Goal: Transaction & Acquisition: Purchase product/service

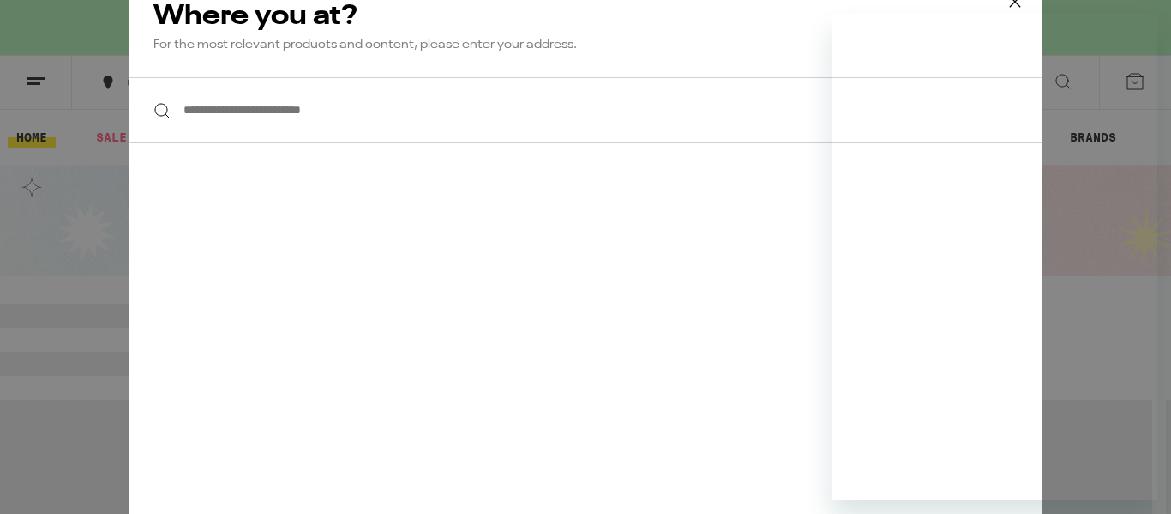
click at [212, 117] on input "**********" at bounding box center [585, 110] width 912 height 66
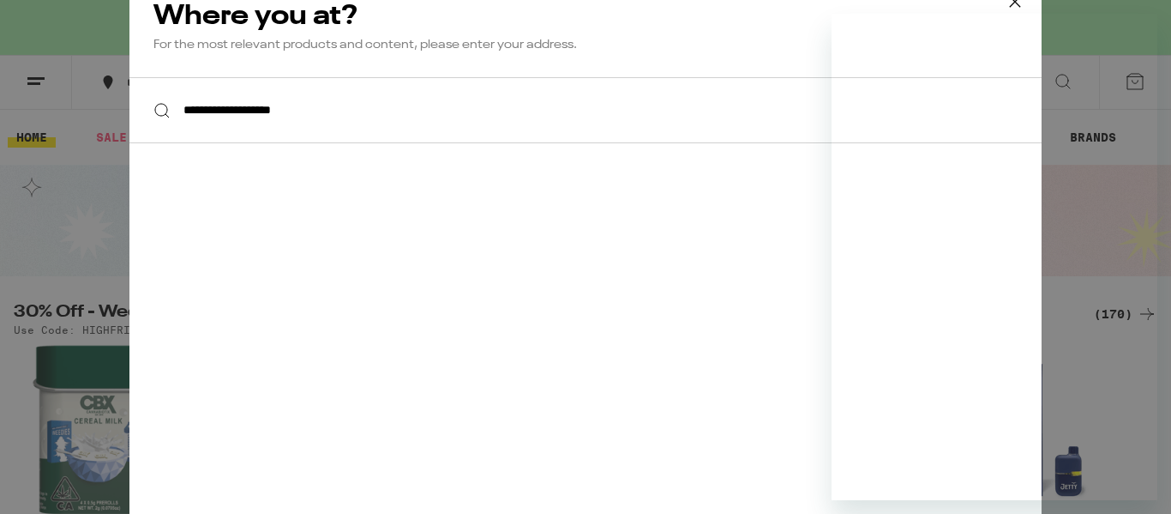
click at [408, 101] on input "**********" at bounding box center [585, 110] width 912 height 66
click at [358, 115] on input "**********" at bounding box center [585, 110] width 912 height 66
click at [159, 113] on div "**********" at bounding box center [585, 110] width 912 height 66
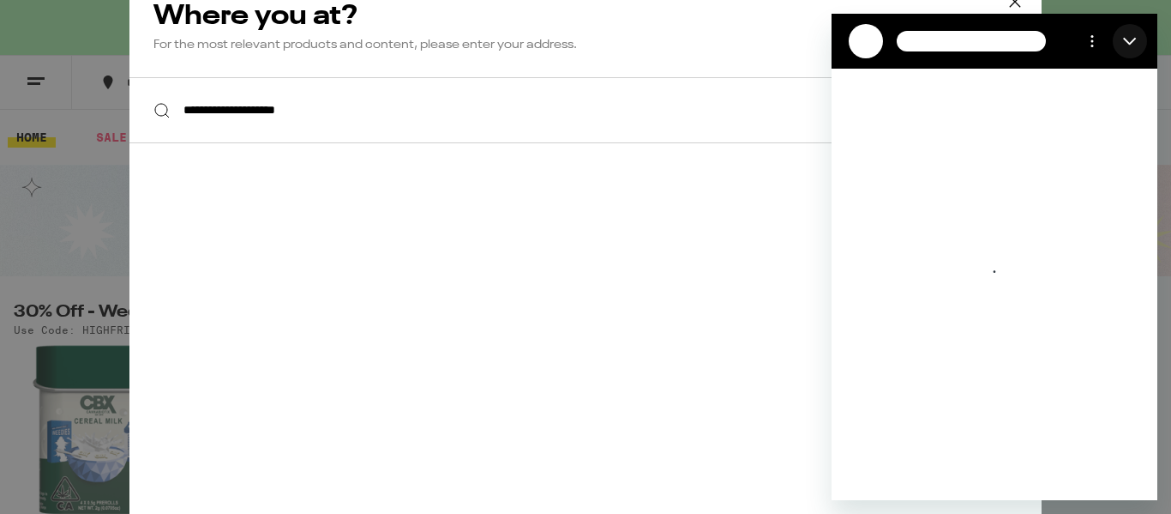
click at [1129, 44] on icon "Close" at bounding box center [1129, 42] width 13 height 8
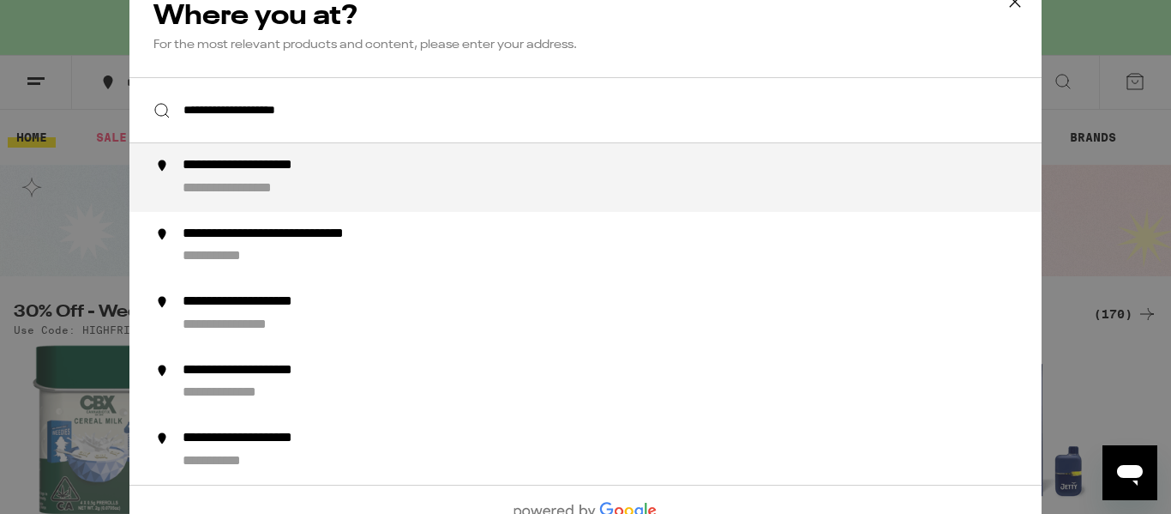
click at [574, 166] on div "**********" at bounding box center [620, 177] width 875 height 41
type input "**********"
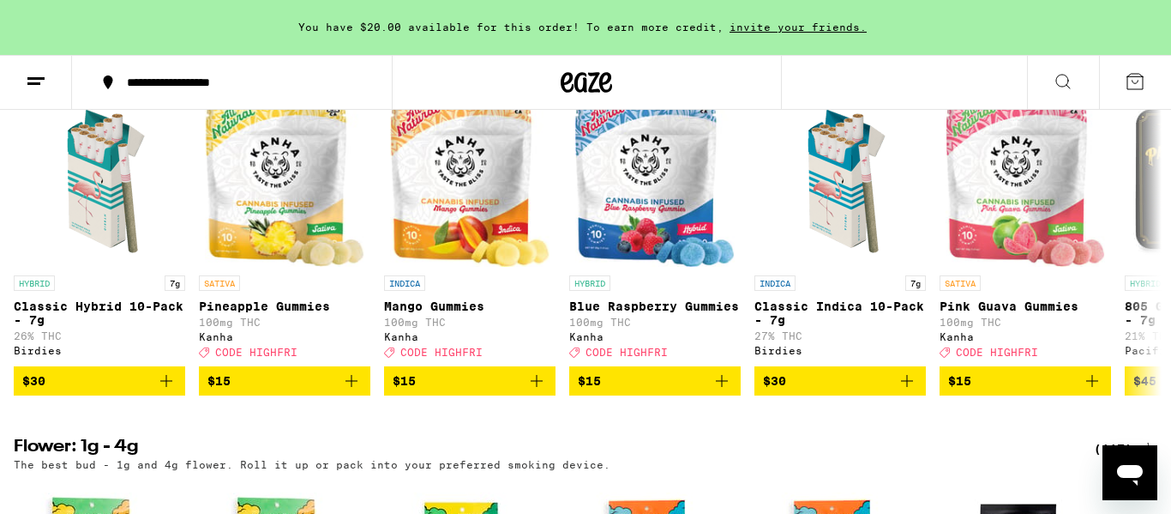
scroll to position [1852, 0]
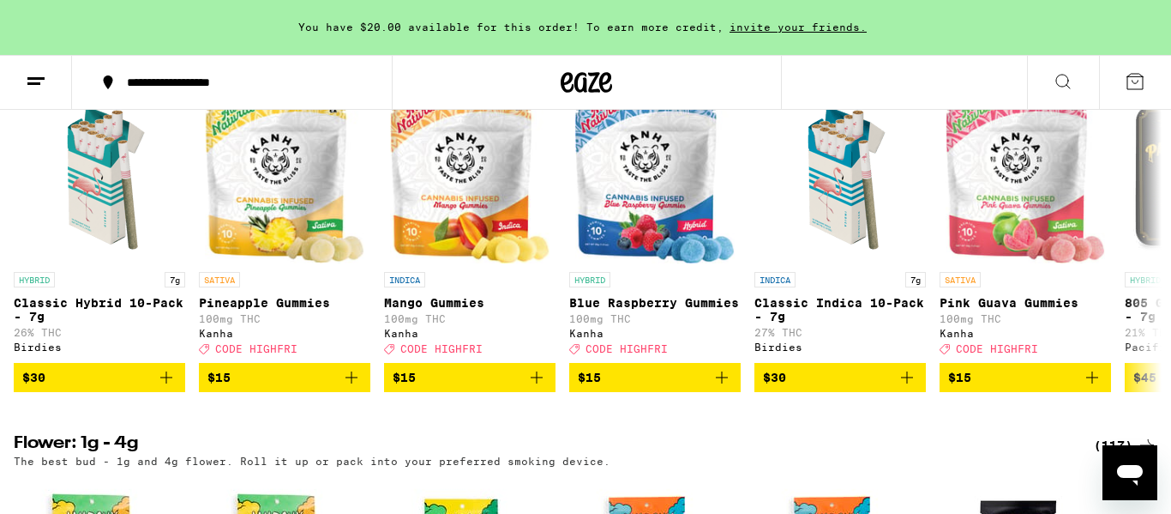
click at [1132, 471] on icon "Open messaging window" at bounding box center [1130, 475] width 26 height 21
type textarea "x"
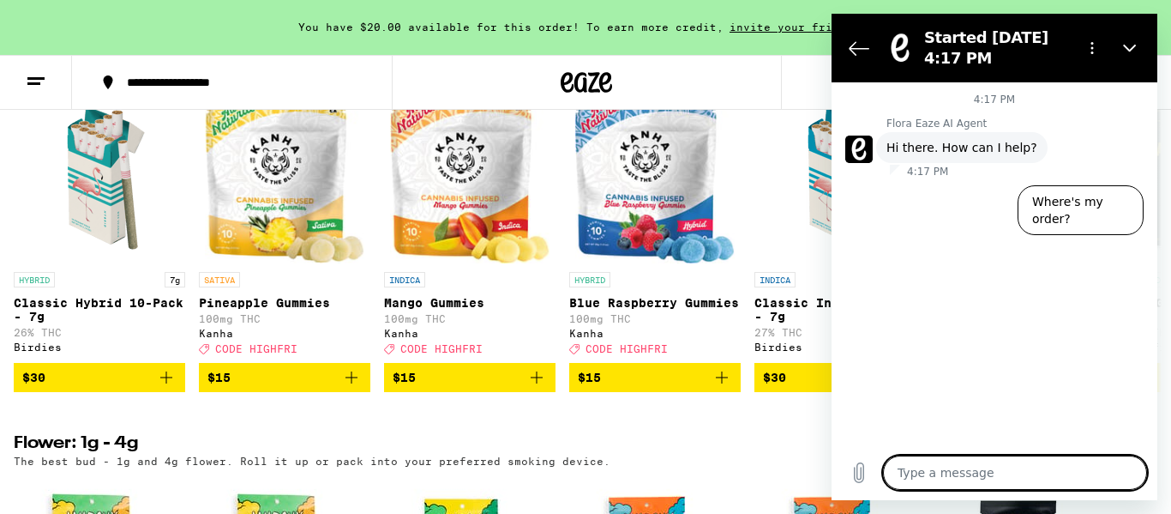
click at [967, 466] on textarea at bounding box center [1015, 472] width 264 height 34
type textarea "h"
type textarea "x"
type textarea "hi"
type textarea "x"
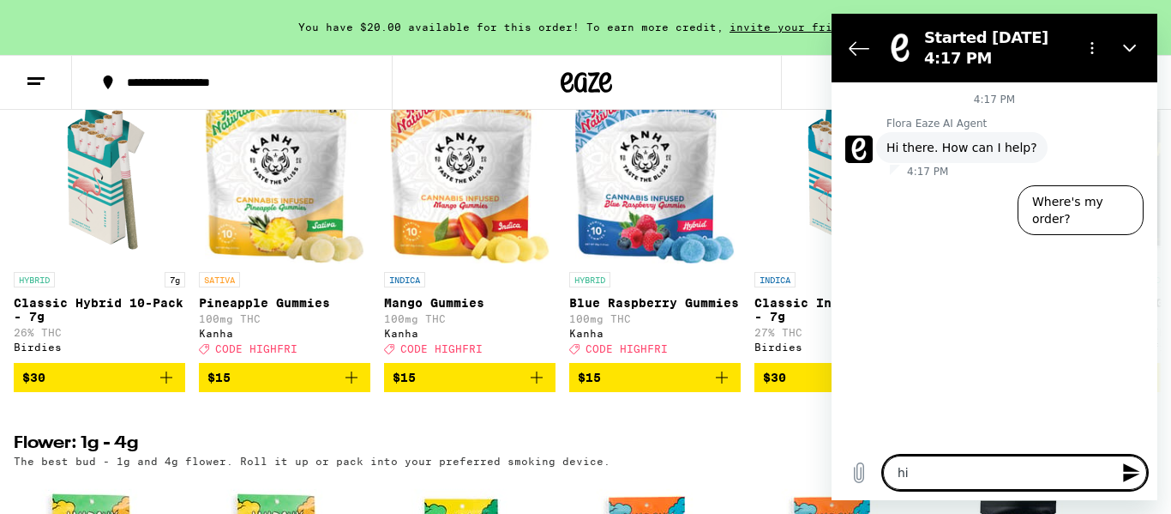
type textarea "hi,"
type textarea "x"
type textarea "hi,"
type textarea "x"
type textarea "hi, i"
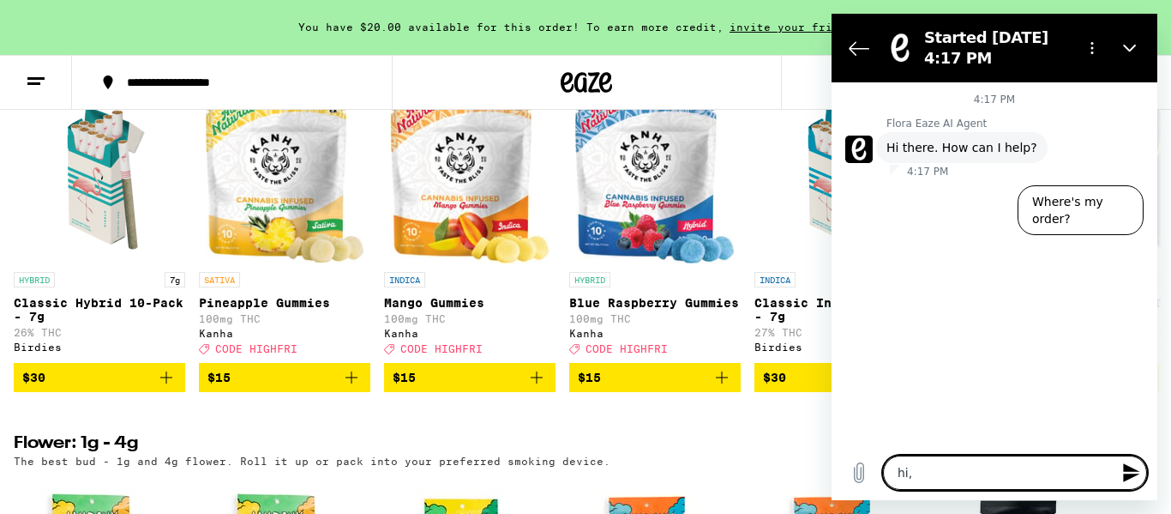
type textarea "x"
type textarea "hi, I"
type textarea "x"
type textarea "hi, I m"
type textarea "x"
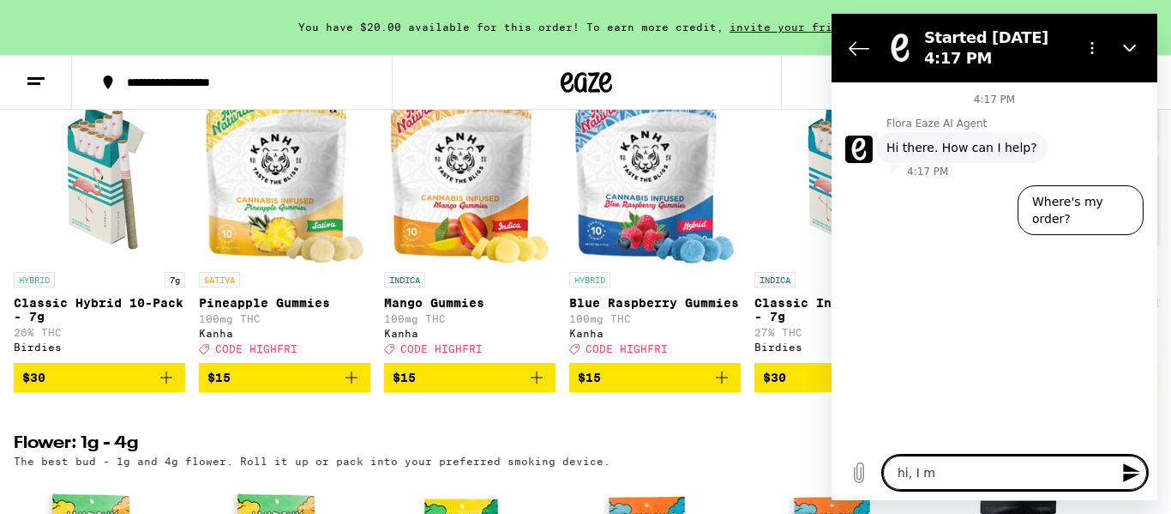
type textarea "hi, I mo"
type textarea "x"
type textarea "hi, I mon"
type textarea "x"
type textarea "hi, I monm"
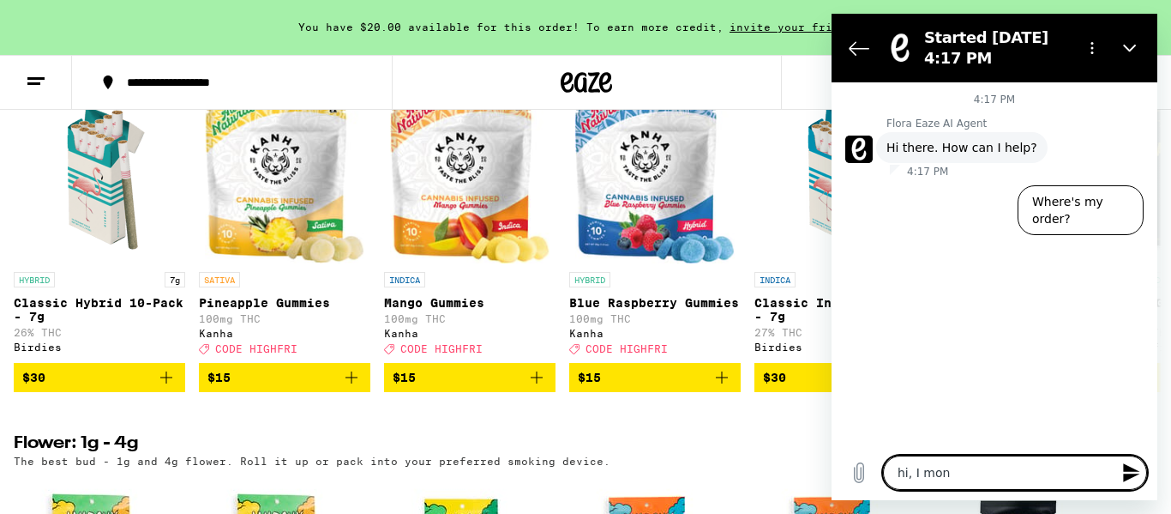
type textarea "x"
type textarea "hi, I mon"
type textarea "x"
type textarea "hi, I mo"
type textarea "x"
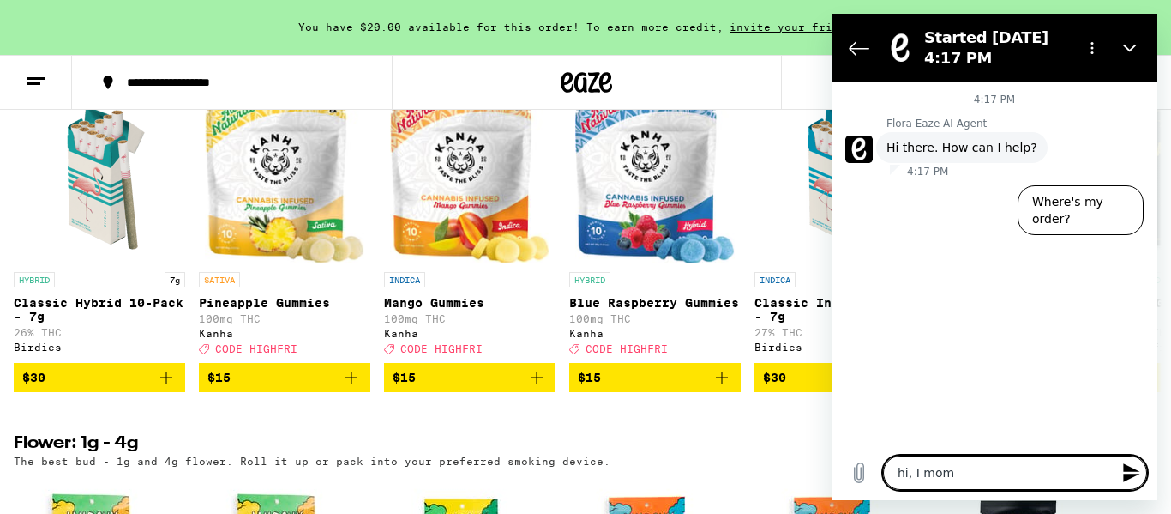
type textarea "hi, I mom"
type textarea "x"
type textarea "hi, I mom"
type textarea "x"
type textarea "hi, I mo"
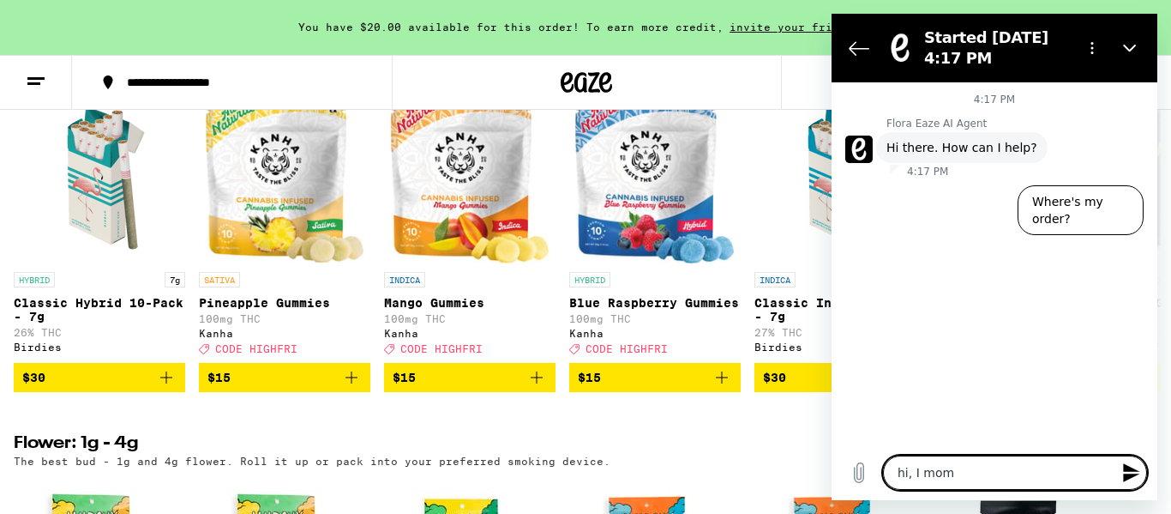
type textarea "x"
type textarea "hi, I m"
type textarea "x"
type textarea "hi, I"
type textarea "x"
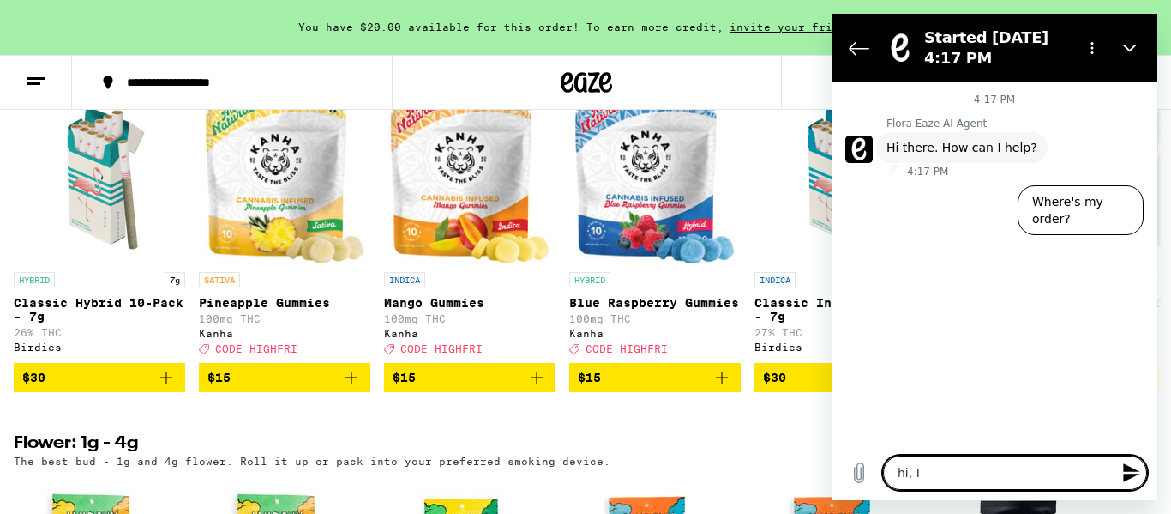
type textarea "hi, I"
type textarea "x"
type textarea "hi,"
type textarea "x"
type textarea "hi,"
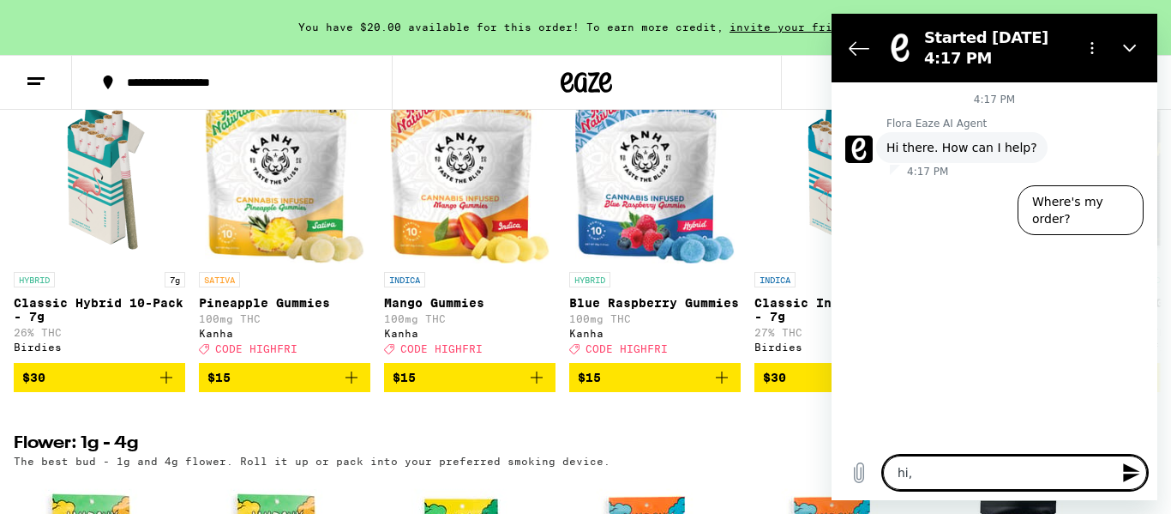
type textarea "x"
type textarea "hi"
type textarea "x"
type textarea "hi,"
type textarea "x"
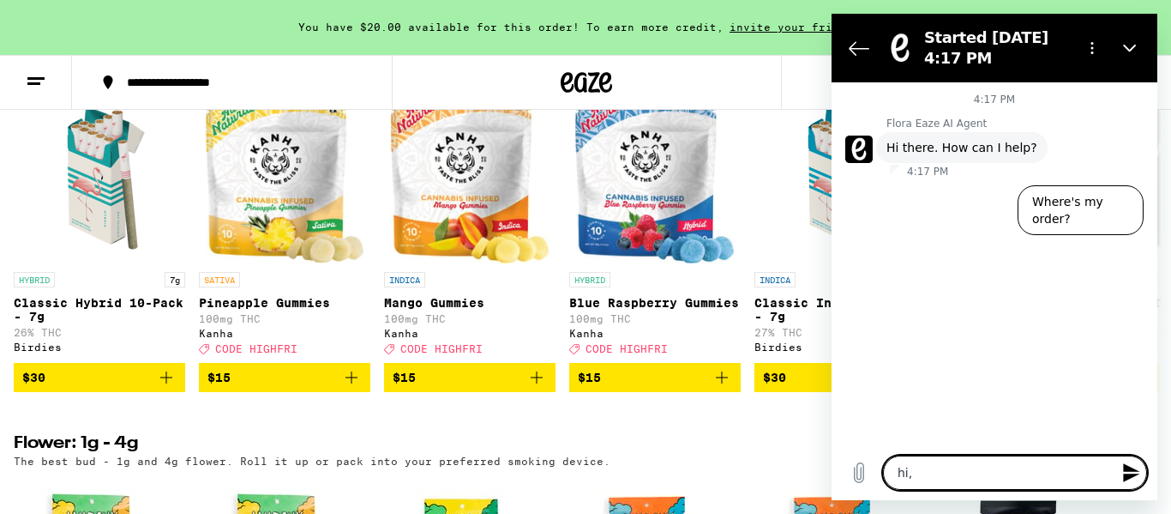
type textarea "hi,"
type textarea "x"
type textarea "hi, i"
type textarea "x"
type textarea "hi, I"
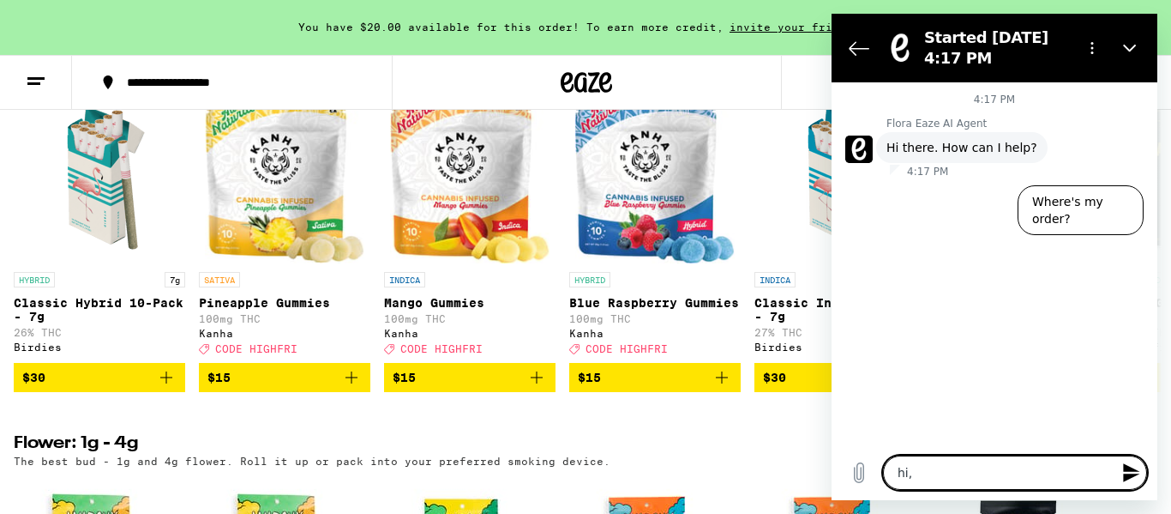
type textarea "x"
type textarea "hi, I w"
type textarea "x"
type textarea "hi, I wa"
type textarea "x"
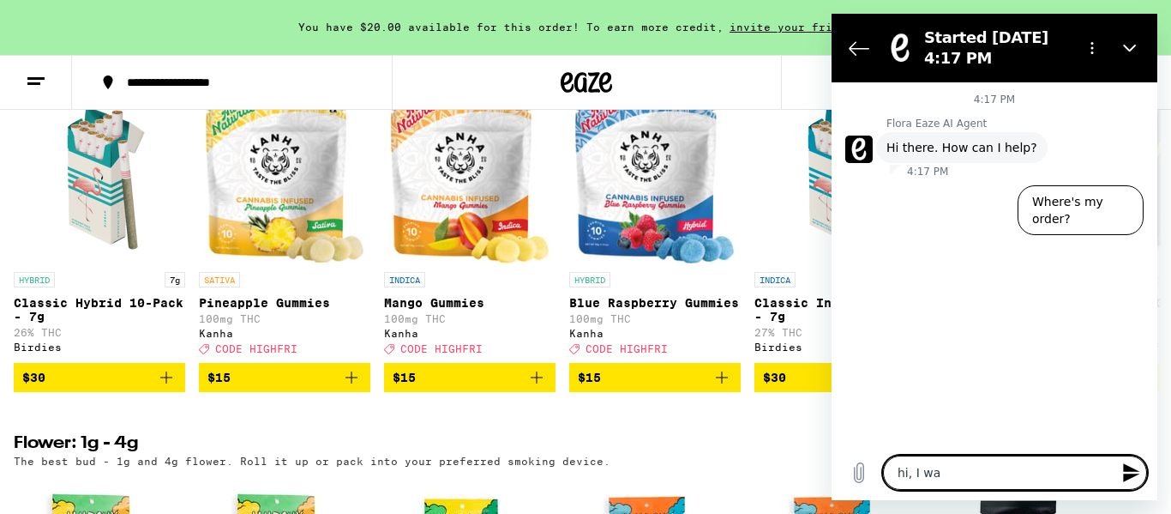
type textarea "hi, I was"
type textarea "x"
type textarea "hi, I wasn"
type textarea "x"
type textarea "hi, I wasnt"
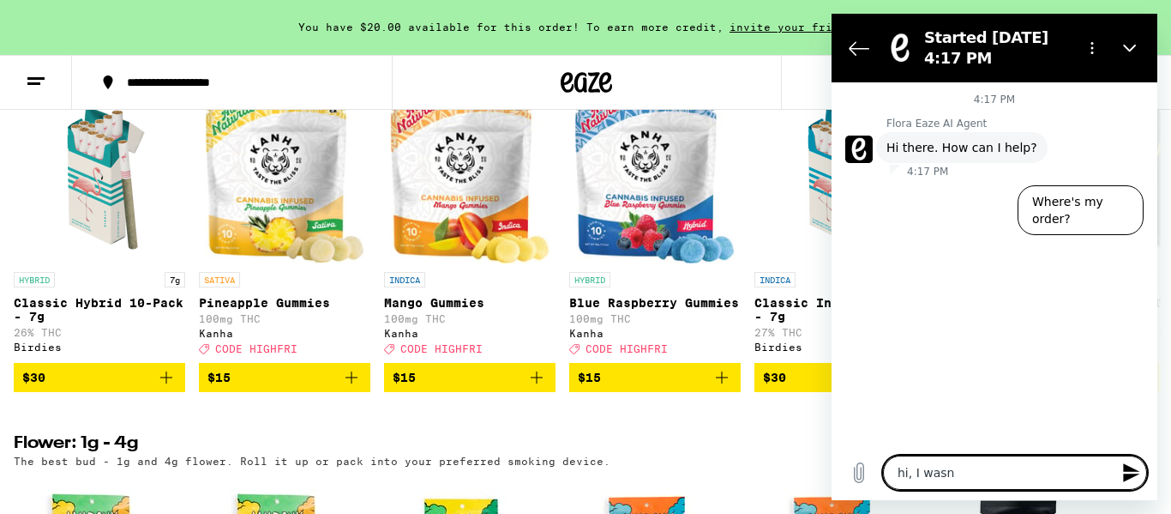
type textarea "x"
type textarea "hi, I wasn't"
type textarea "x"
type textarea "hi, I wasn't a"
type textarea "x"
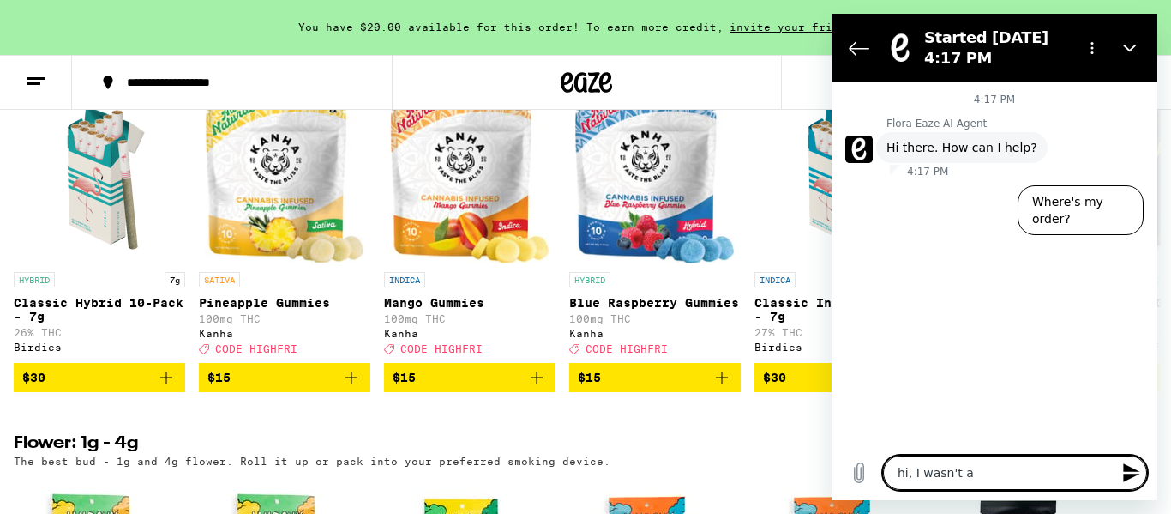
type textarea "hi, I wasn't ab"
type textarea "x"
type textarea "hi, I wasn't abl"
type textarea "x"
type textarea "hi, I wasn't able"
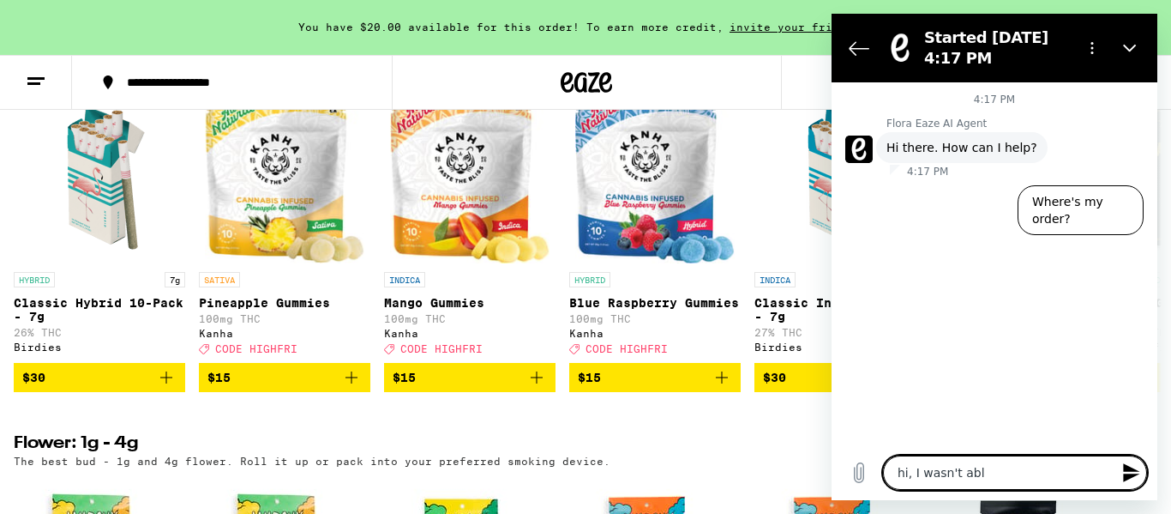
type textarea "x"
type textarea "hi, I wasn't able"
type textarea "x"
type textarea "hi, I wasn't able t"
type textarea "x"
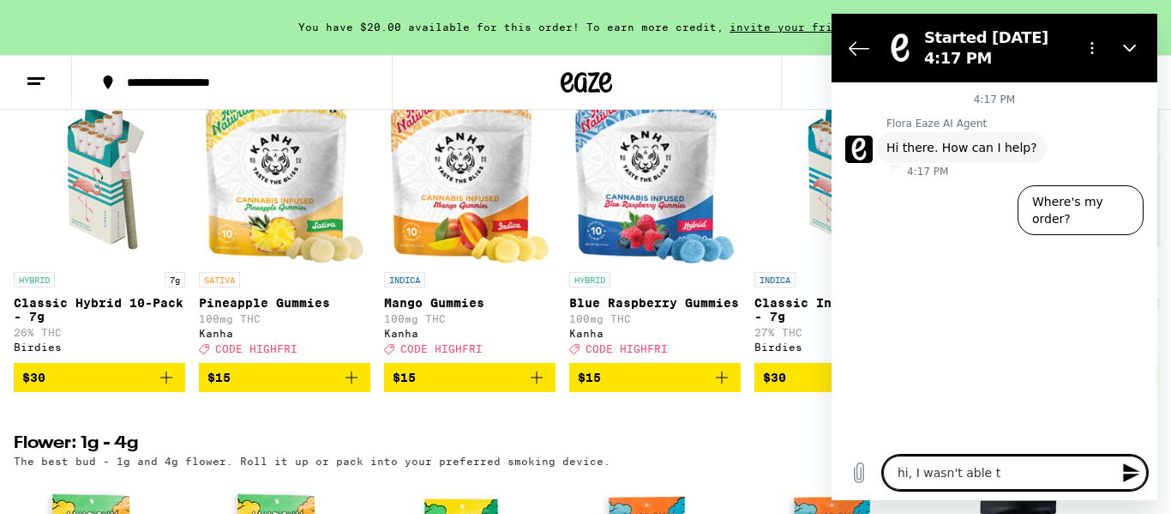
type textarea "hi, I wasn't able to"
type textarea "x"
type textarea "hi, I wasn't able to"
type textarea "x"
type textarea "hi, I wasn't able to r"
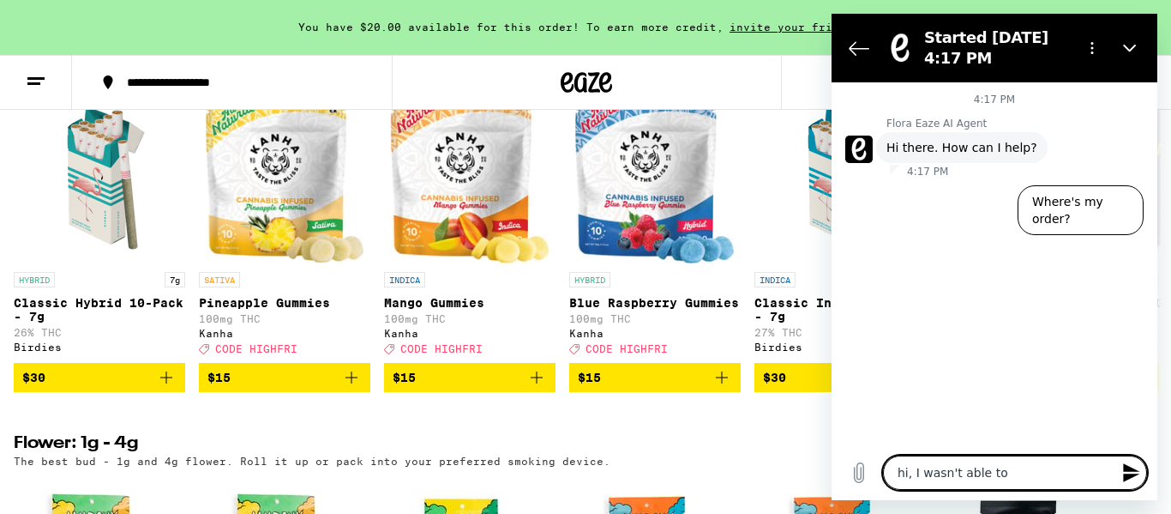
type textarea "x"
type textarea "hi, I wasn't able to re"
type textarea "x"
type textarea "hi, I wasn't able to rec"
type textarea "x"
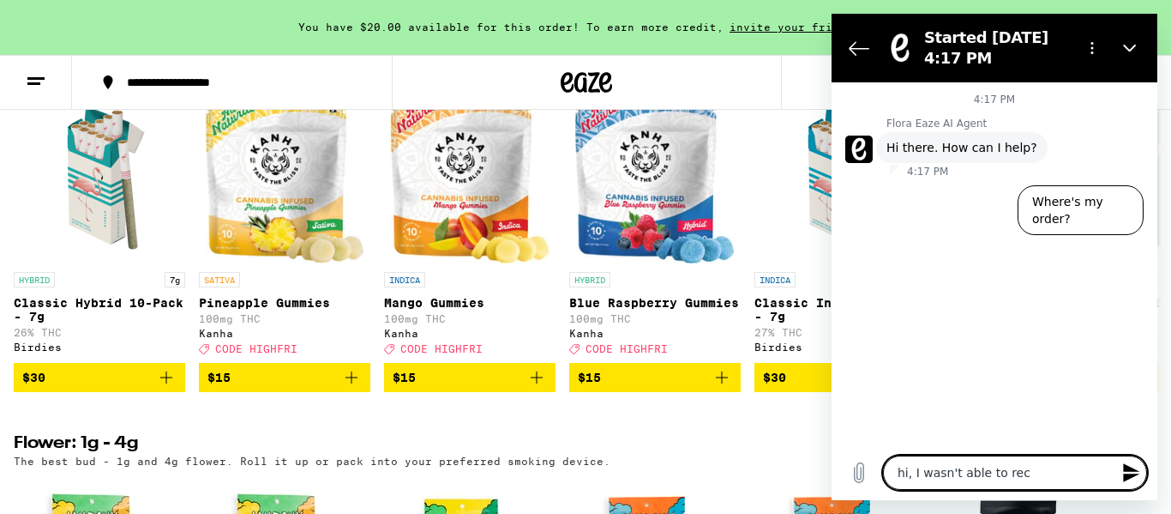
type textarea "hi, I wasn't able to rece"
type textarea "x"
type textarea "hi, I wasn't able to recei"
type textarea "x"
type textarea "hi, I wasn't able to receiv"
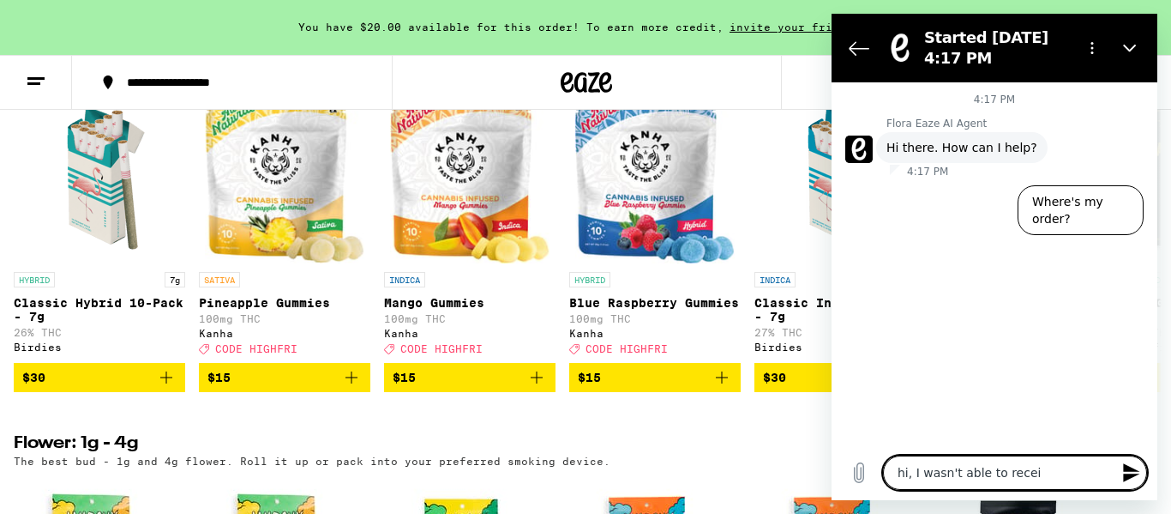
type textarea "x"
type textarea "hi, I wasn't able to receive"
type textarea "x"
type textarea "hi, I wasn't able to receive"
type textarea "x"
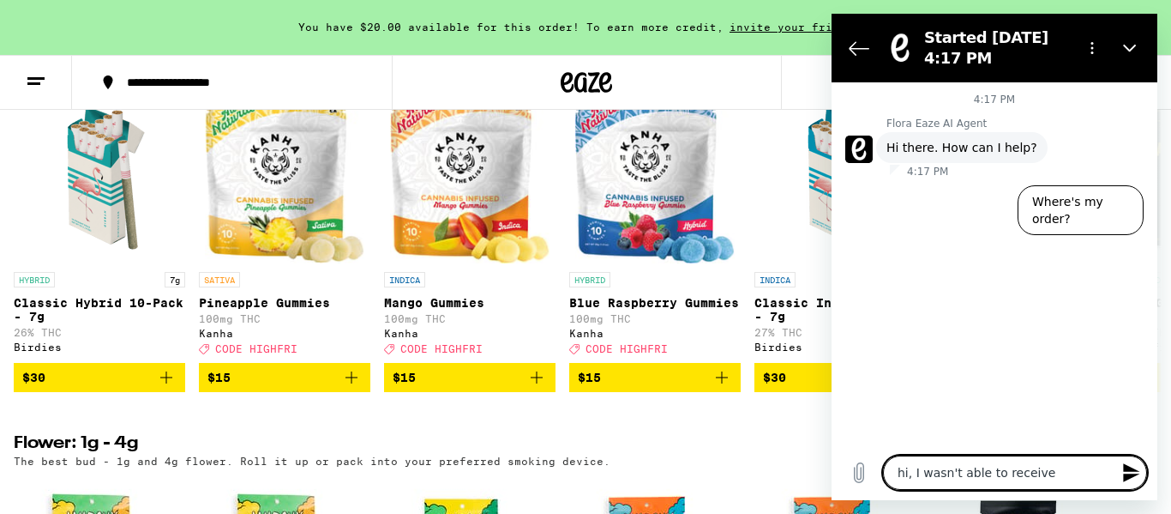
type textarea "hi, I wasn't able to receive m"
type textarea "x"
type textarea "hi, I wasn't able to receive my"
type textarea "x"
type textarea "hi, I wasn't able to receive my"
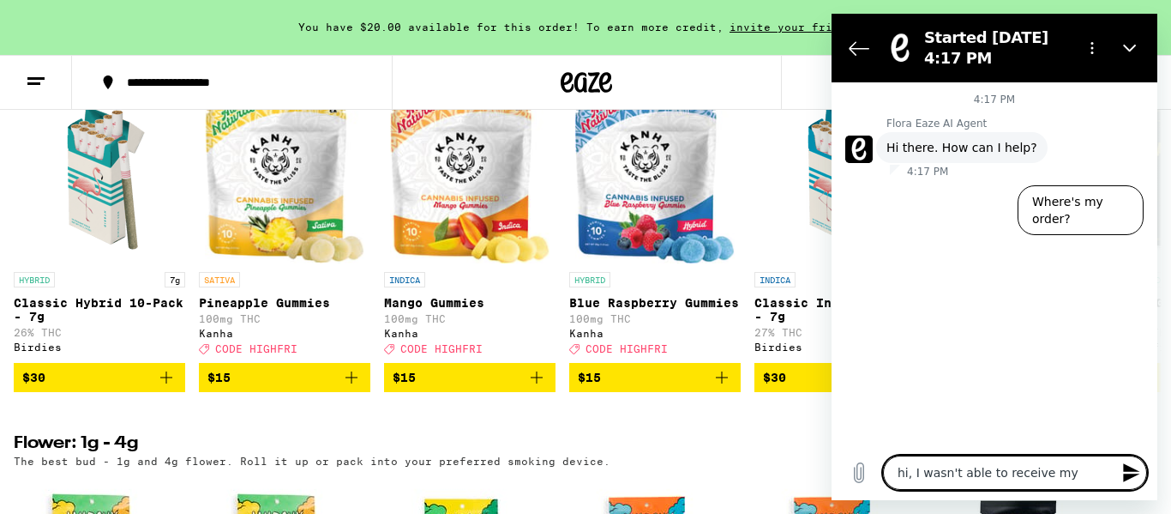
type textarea "x"
type textarea "hi, I wasn't able to receive my o"
type textarea "x"
type textarea "hi, I wasn't able to receive my or"
type textarea "x"
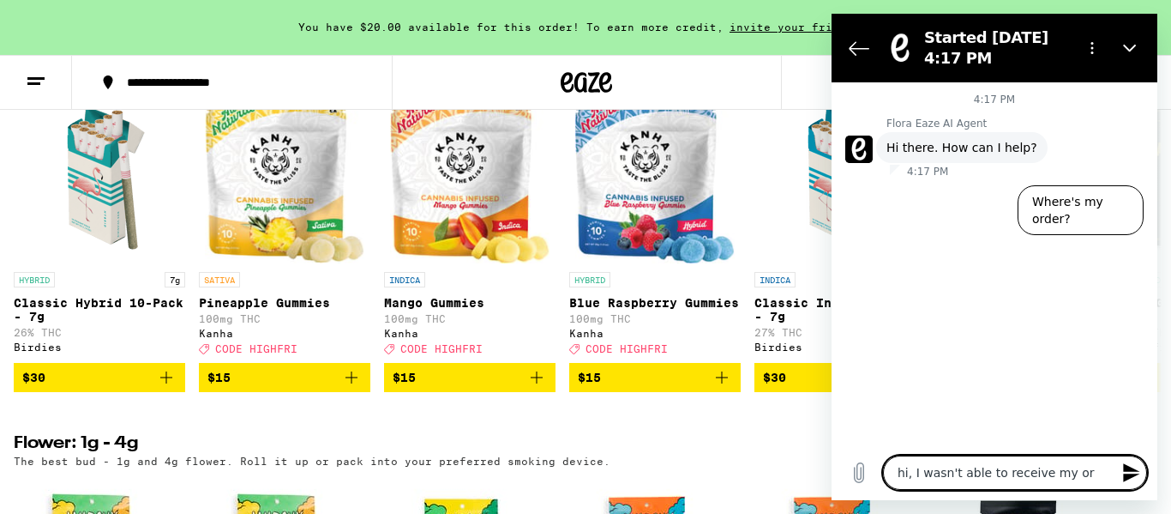
type textarea "hi, I wasn't able to receive my ord"
type textarea "x"
type textarea "hi, I wasn't able to receive my orde"
type textarea "x"
type textarea "hi, I wasn't able to receive my order"
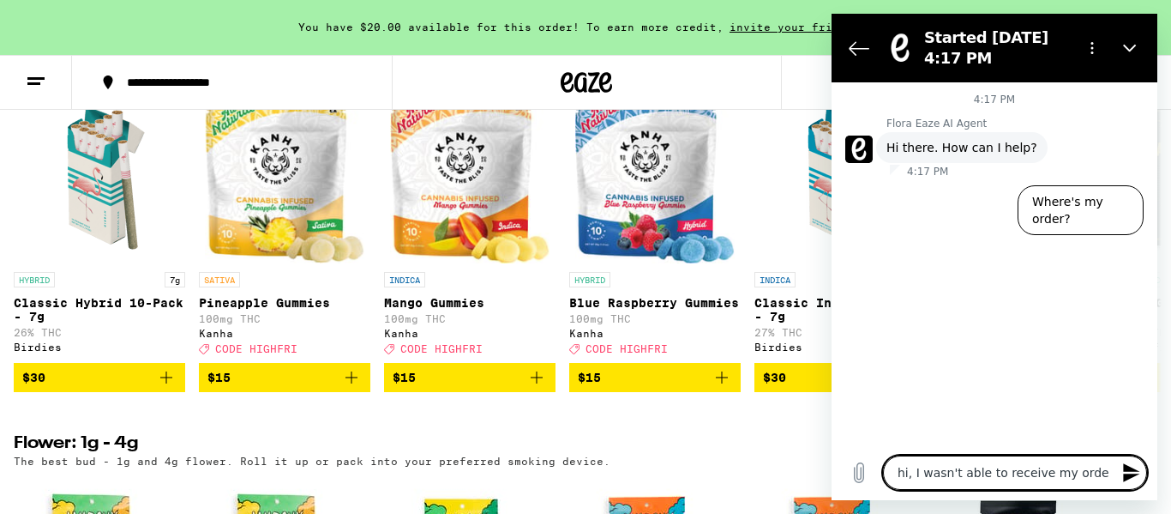
type textarea "x"
type textarea "hi, I wasn't able to receive my order."
type textarea "x"
type textarea "hi, I wasn't able to receive my order."
type textarea "x"
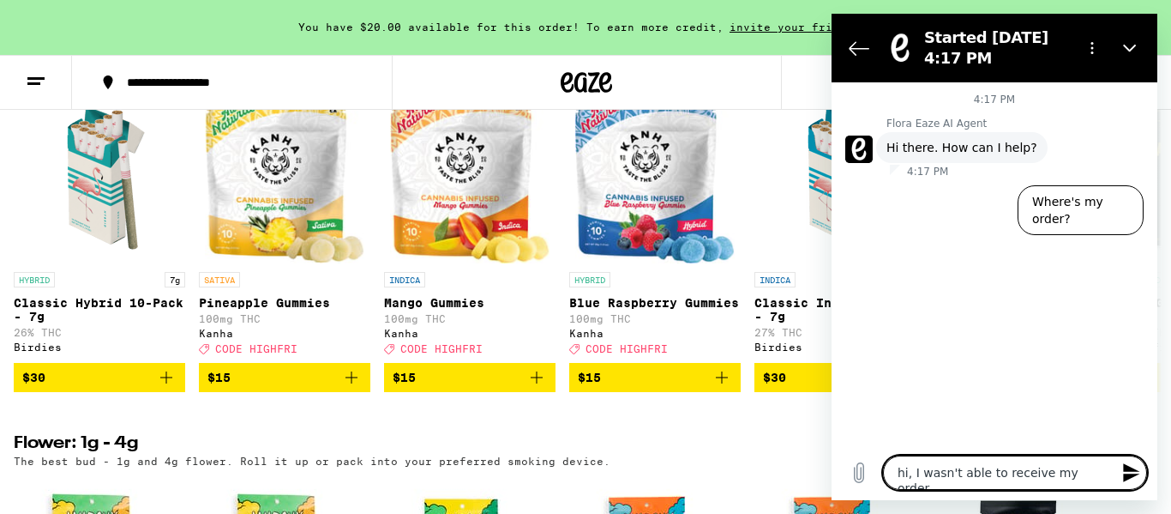
type textarea "hi, I wasn't able to receive my order. v"
type textarea "x"
type textarea "hi, I wasn't able to receive my order."
type textarea "x"
type textarea "hi, I wasn't able to receive my order. c"
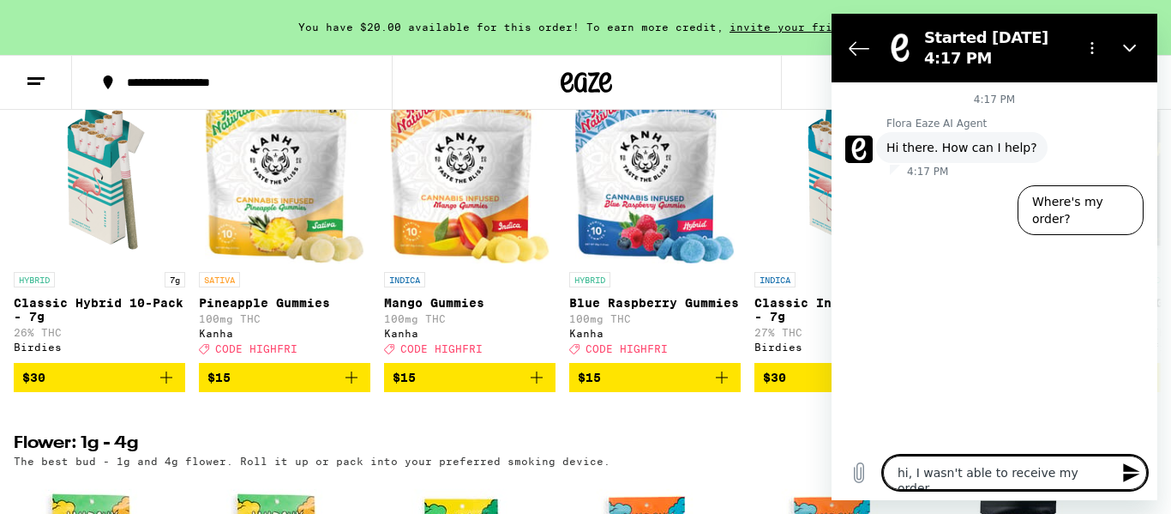
type textarea "x"
type textarea "hi, I wasn't able to receive my order. ca"
type textarea "x"
type textarea "hi, I wasn't able to receive my order. can"
type textarea "x"
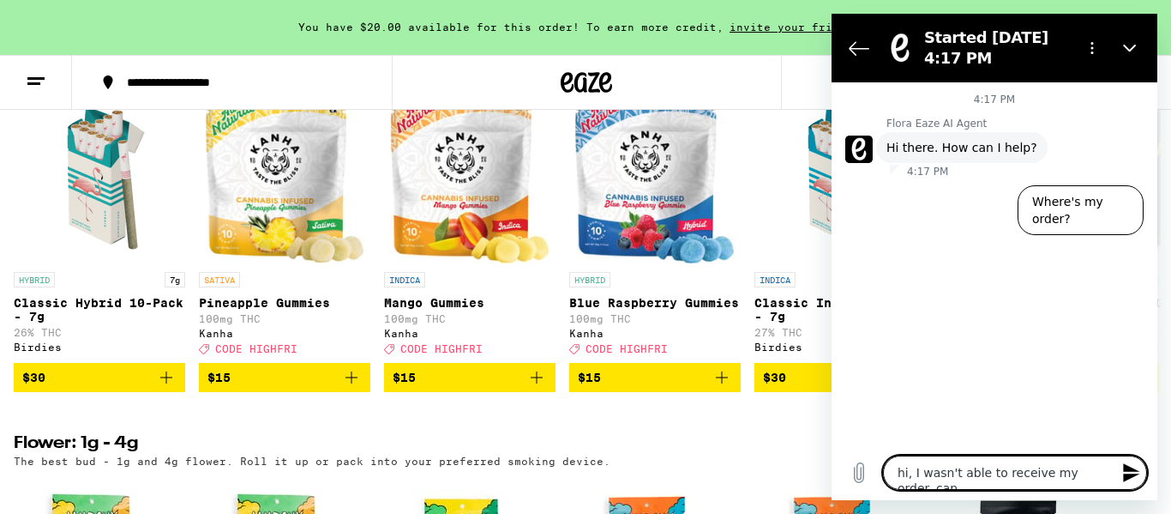
type textarea "hi, I wasn't able to receive my order. can"
type textarea "x"
type textarea "hi, I wasn't able to receive my order. can u"
type textarea "x"
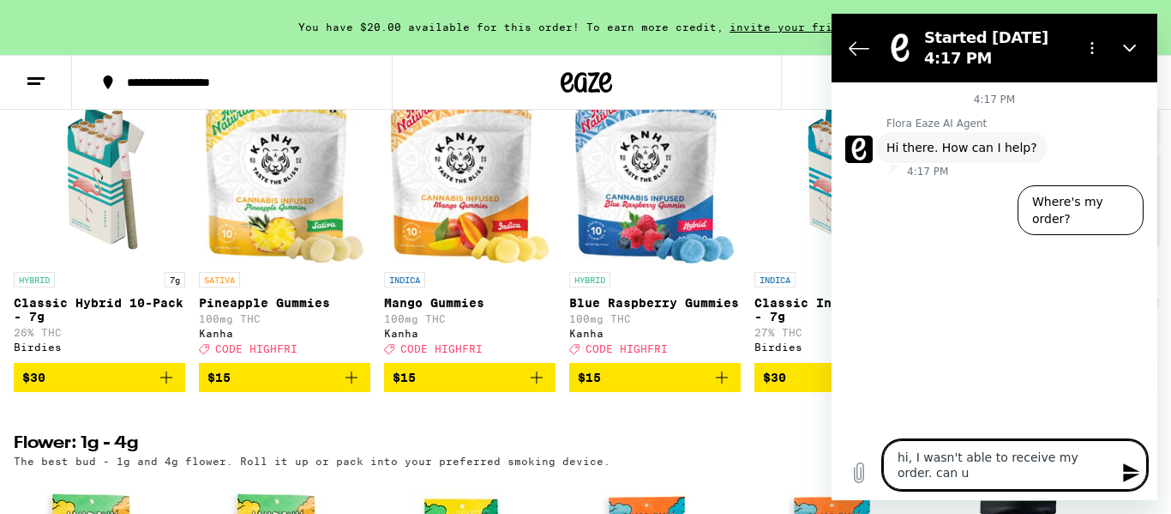
type textarea "hi, I wasn't able to receive my order. can u"
type textarea "x"
type textarea "hi, I wasn't able to receive my order. can u r"
type textarea "x"
type textarea "hi, I wasn't able to receive my order. can u re"
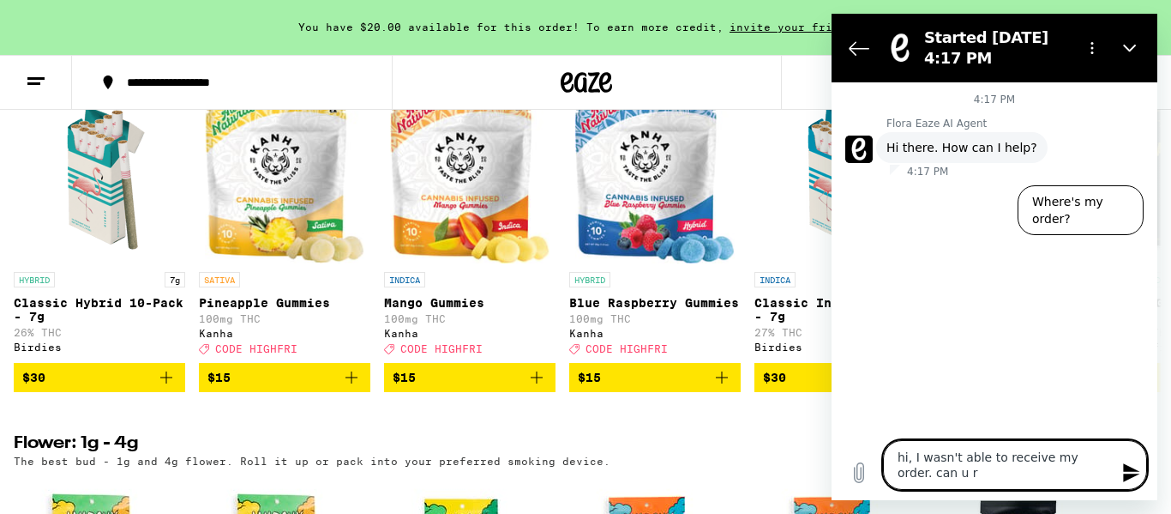
type textarea "x"
type textarea "hi, I wasn't able to receive my order. can u re"
type textarea "x"
type textarea "hi, I wasn't able to receive my order. can u re s"
type textarea "x"
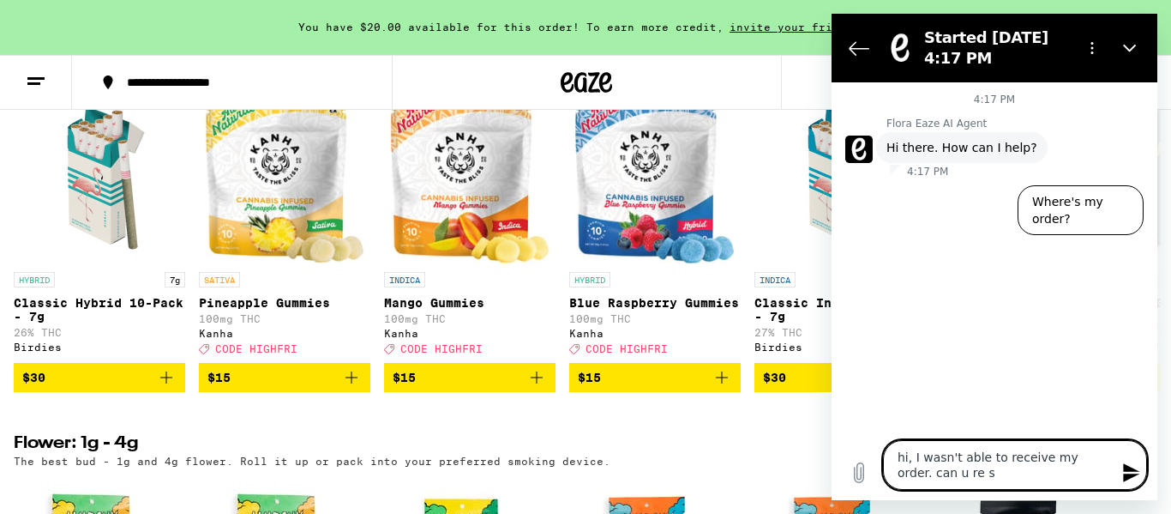
type textarea "hi, I wasn't able to receive my order. can u re se"
type textarea "x"
type textarea "hi, I wasn't able to receive my order. can u re sen"
type textarea "x"
type textarea "hi, I wasn't able to receive my order. can u re send"
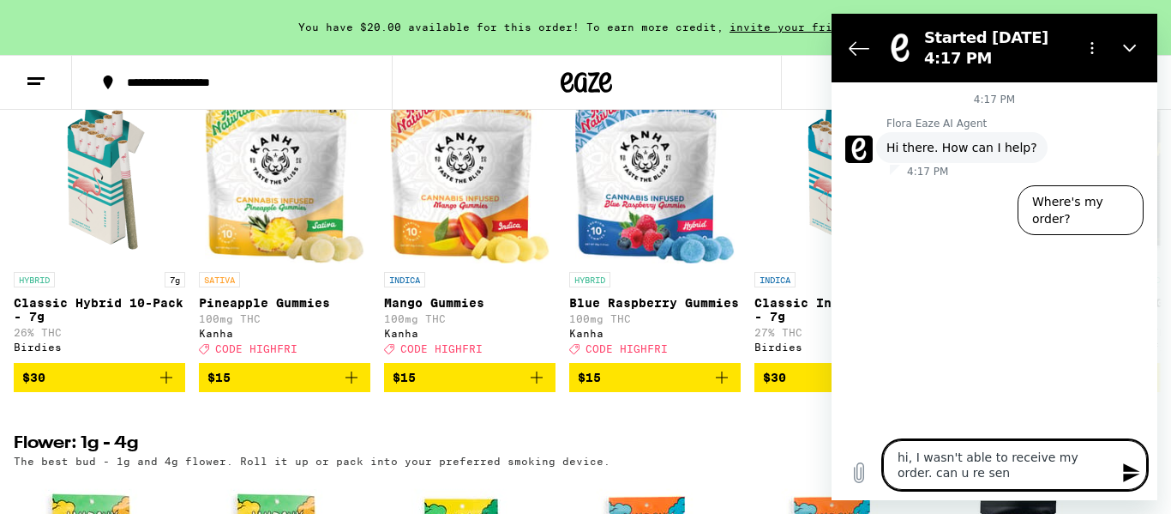
type textarea "x"
type textarea "hi, I wasn't able to receive my order. can u re send?"
type textarea "x"
type textarea "hi, I wasn't able to receive my order. can u re send?"
click at [1133, 469] on icon "Send message" at bounding box center [1131, 472] width 16 height 19
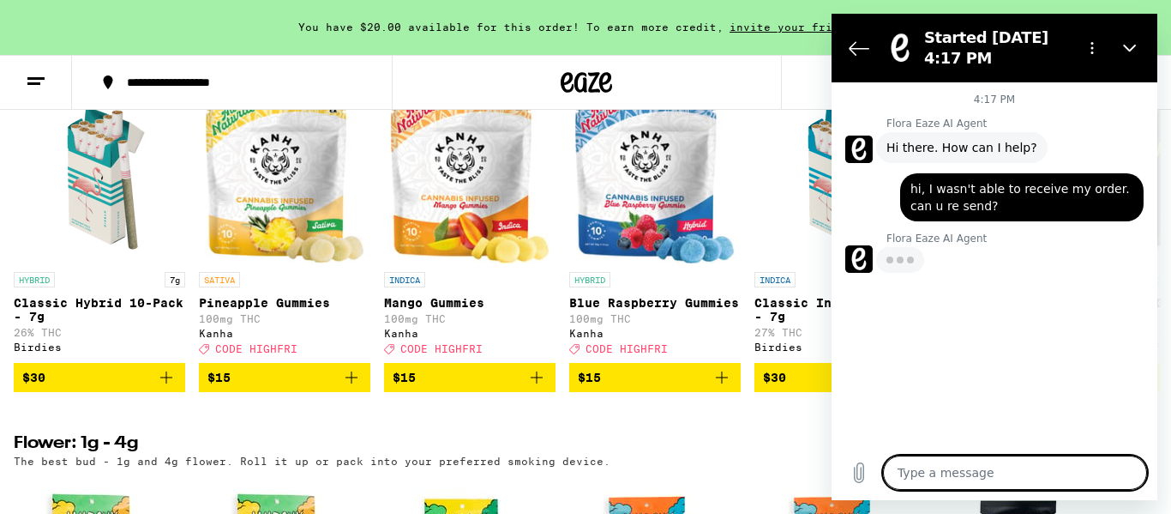
type textarea "x"
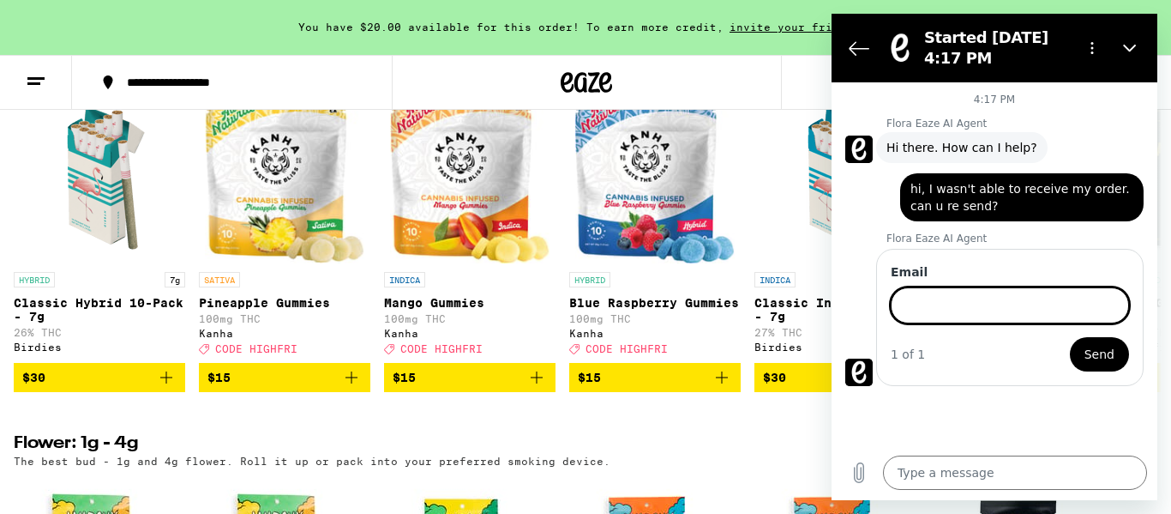
click at [947, 305] on input "Email" at bounding box center [1010, 305] width 238 height 36
type input "[EMAIL_ADDRESS][DOMAIN_NAME]"
click at [1103, 356] on span "Send" at bounding box center [1100, 354] width 30 height 21
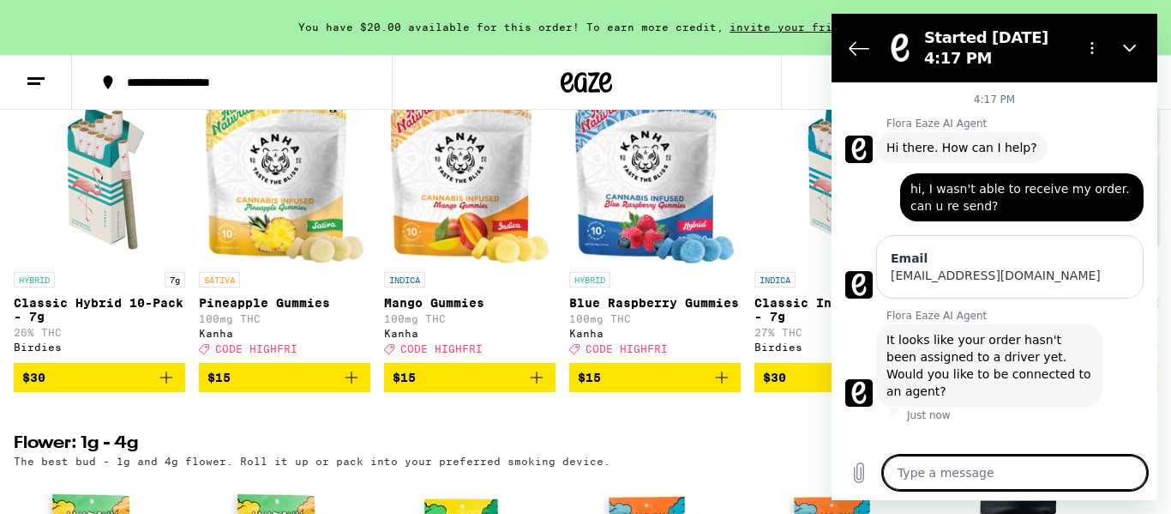
scroll to position [3, 0]
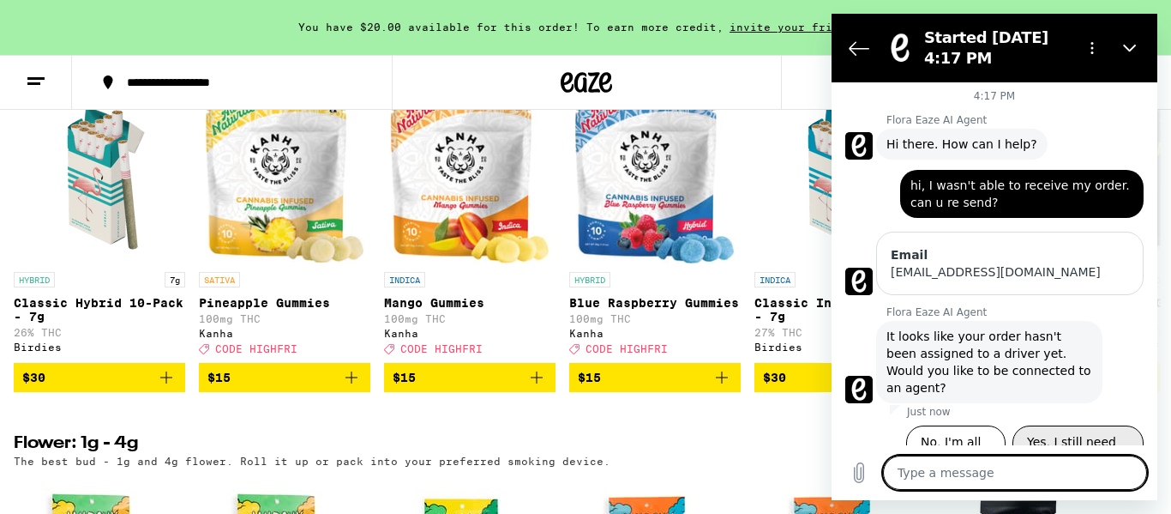
click at [1103, 425] on button "Yes, I still need help" at bounding box center [1078, 450] width 131 height 50
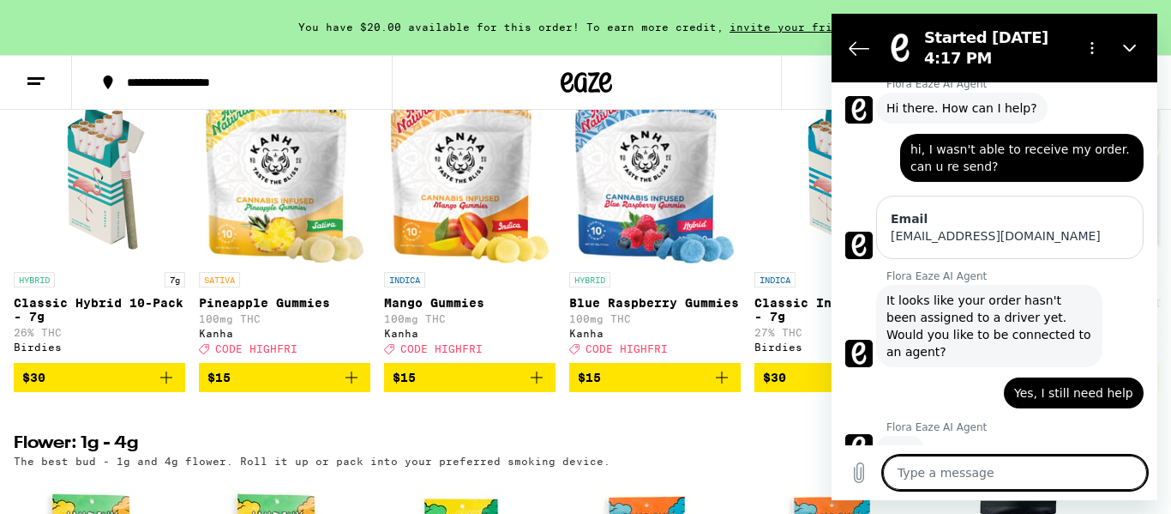
scroll to position [38, 0]
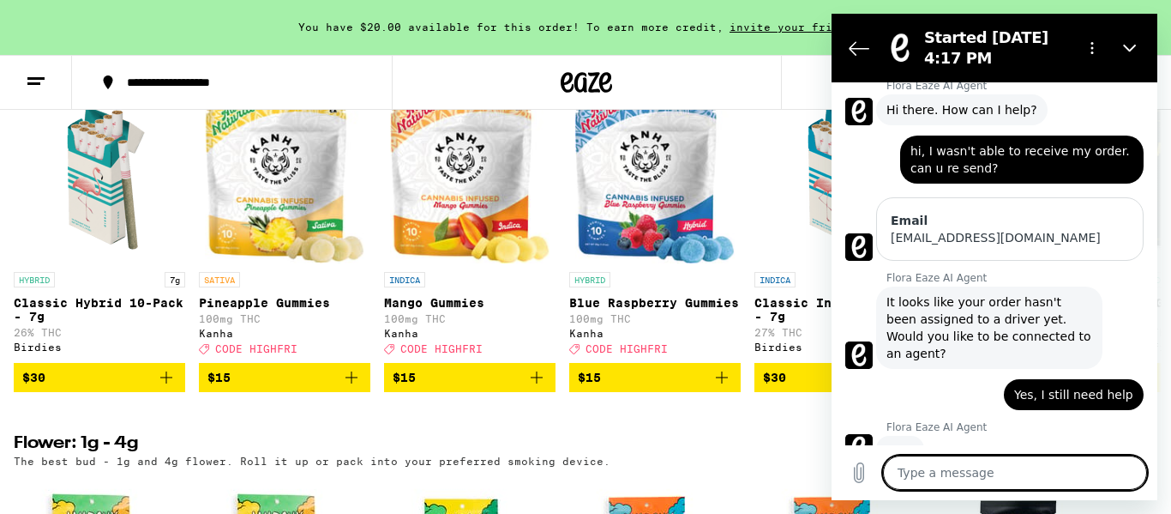
type textarea "x"
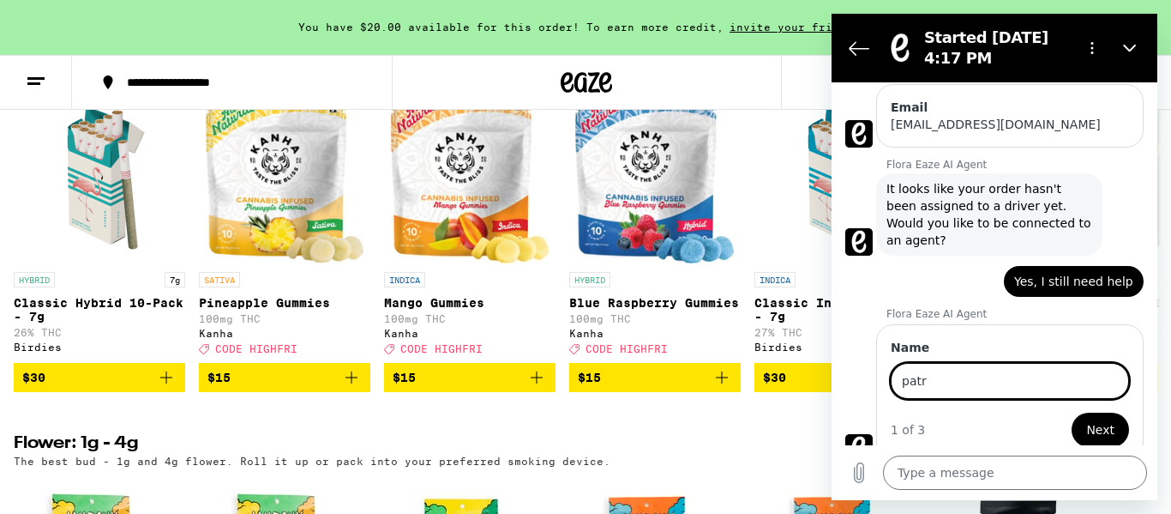
type input "[PERSON_NAME]"
click at [1115, 416] on button "Next" at bounding box center [1100, 429] width 57 height 34
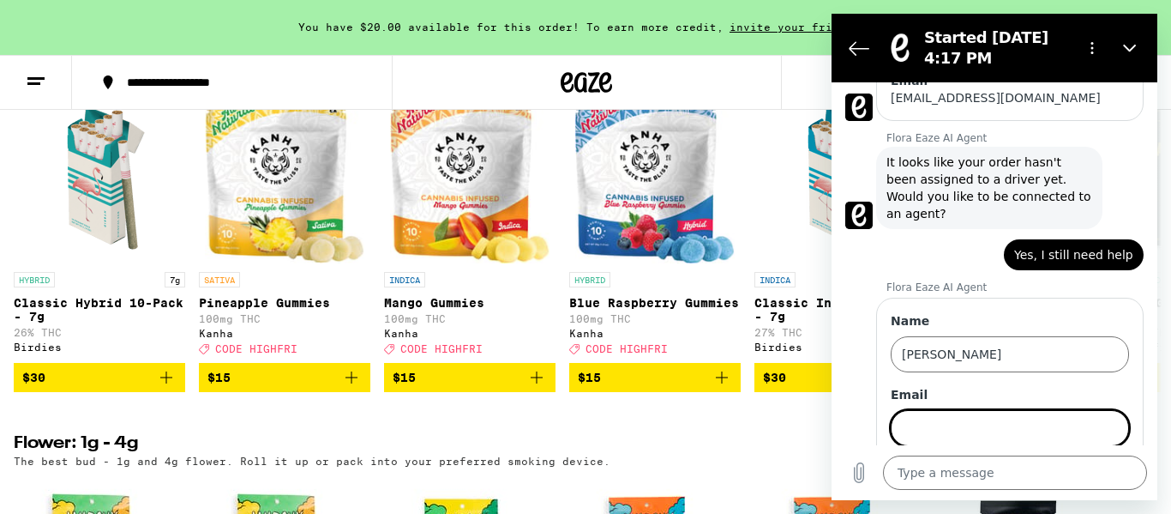
scroll to position [225, 0]
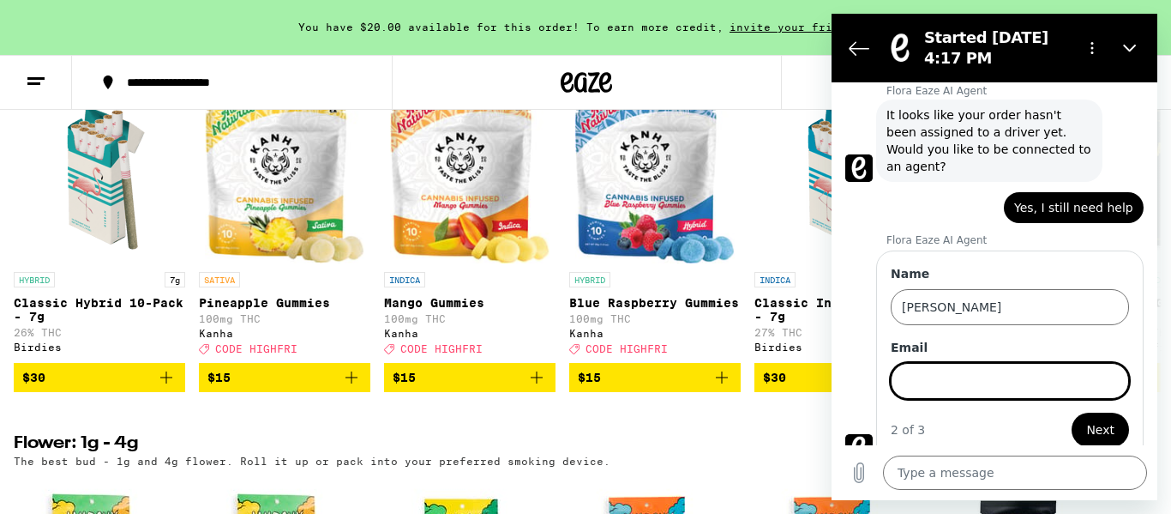
click at [1008, 363] on input "Email" at bounding box center [1010, 381] width 238 height 36
type input "[EMAIL_ADDRESS][DOMAIN_NAME]"
click at [1092, 419] on span "Next" at bounding box center [1100, 429] width 28 height 21
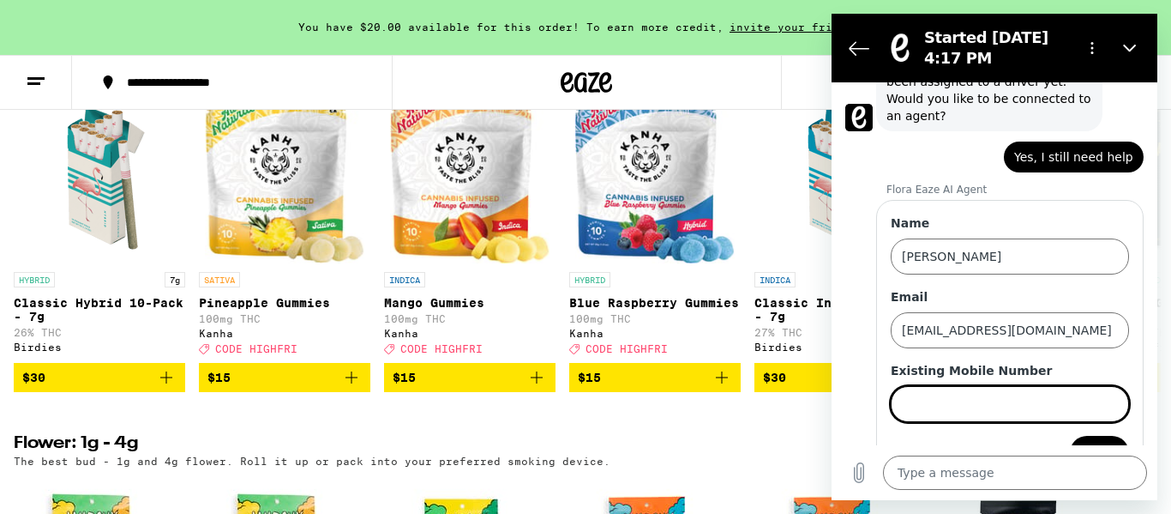
scroll to position [298, 0]
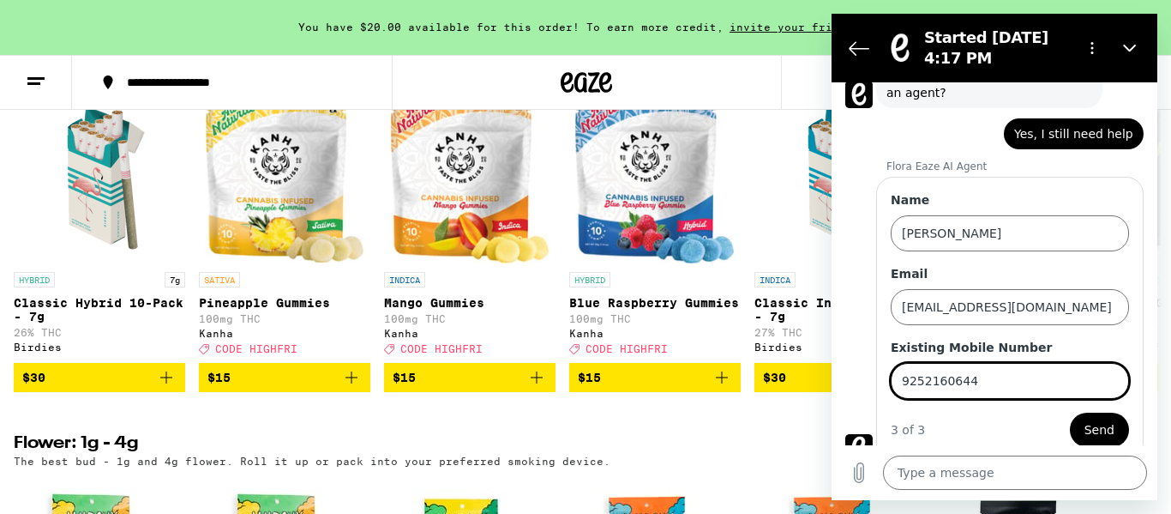
type input "9252160644"
click at [1097, 419] on span "Send" at bounding box center [1100, 429] width 30 height 21
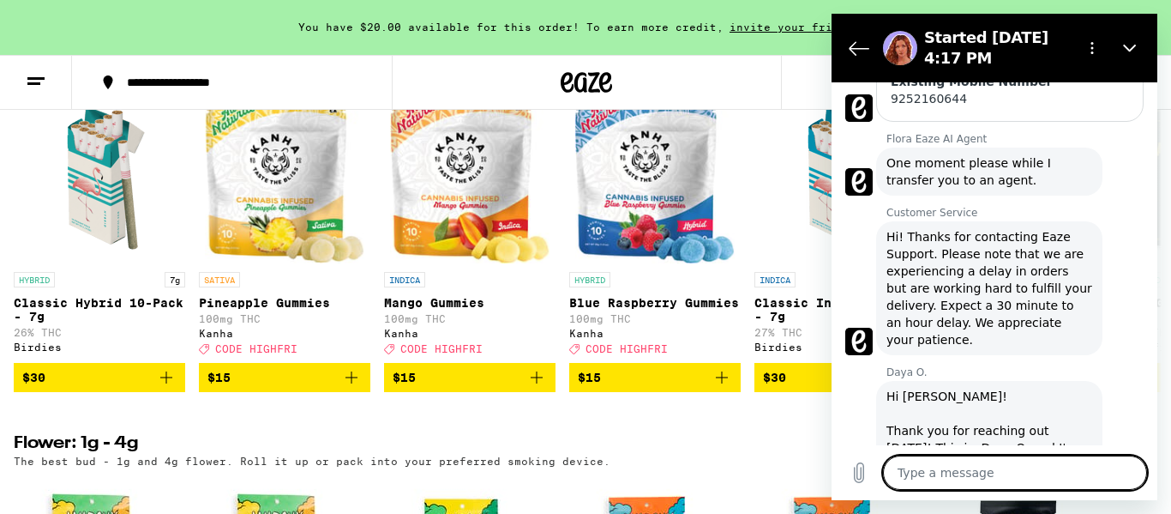
scroll to position [502, 0]
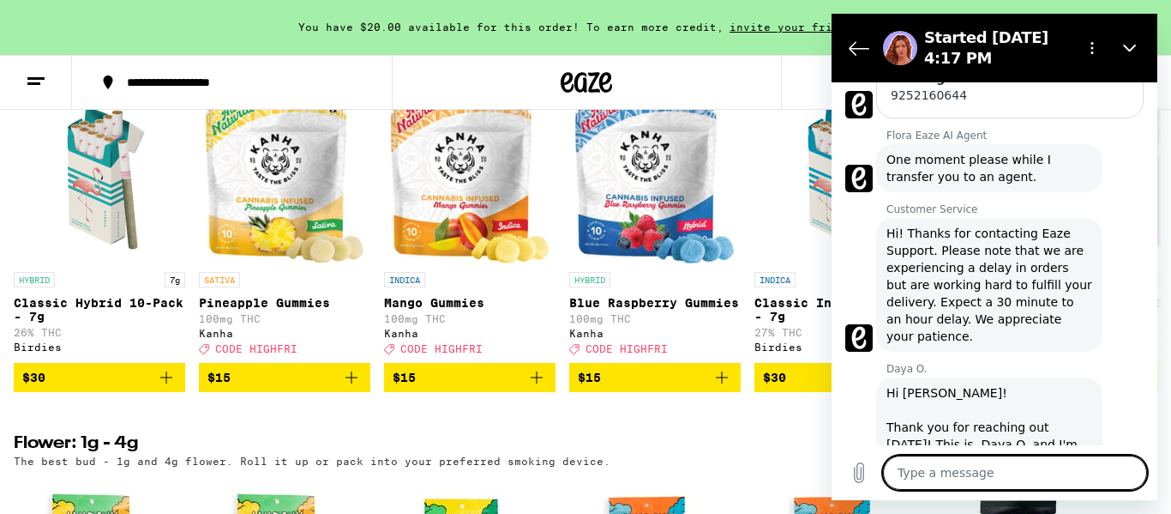
click at [961, 466] on textarea at bounding box center [1015, 472] width 264 height 34
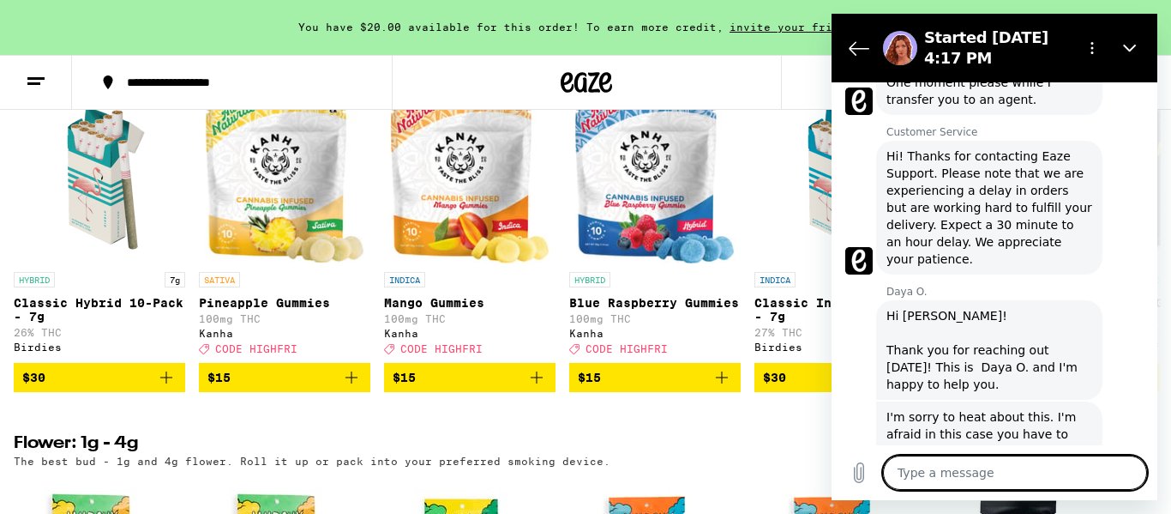
scroll to position [578, 0]
type textarea "x"
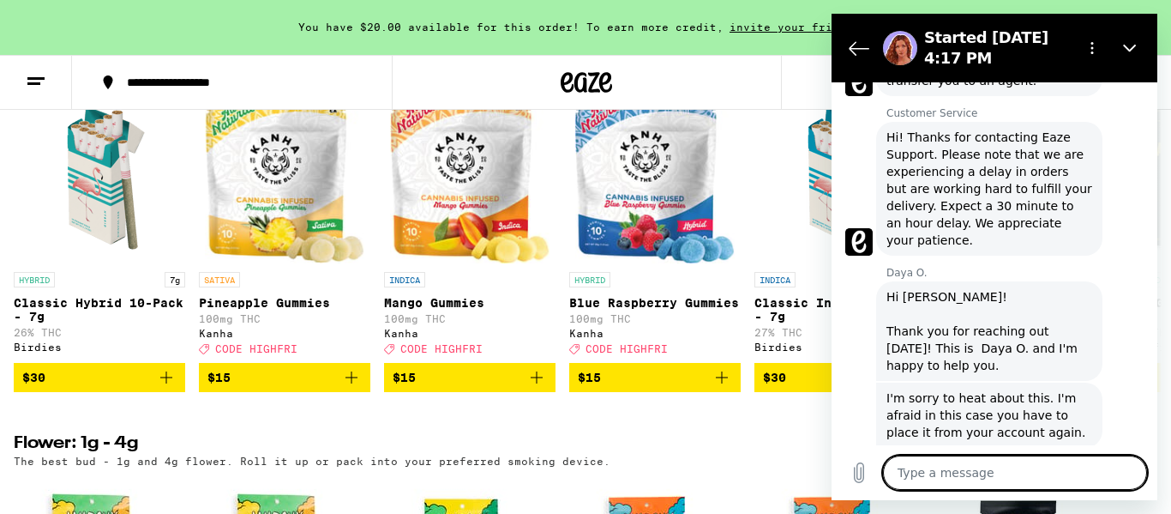
scroll to position [602, 0]
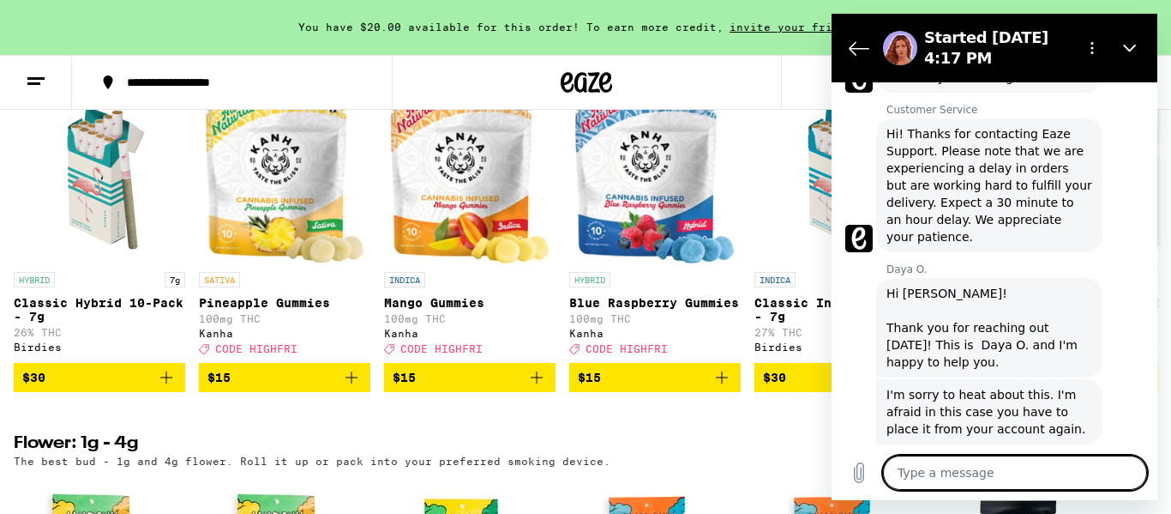
type textarea "n"
type textarea "x"
type textarea "no"
type textarea "x"
type textarea "no"
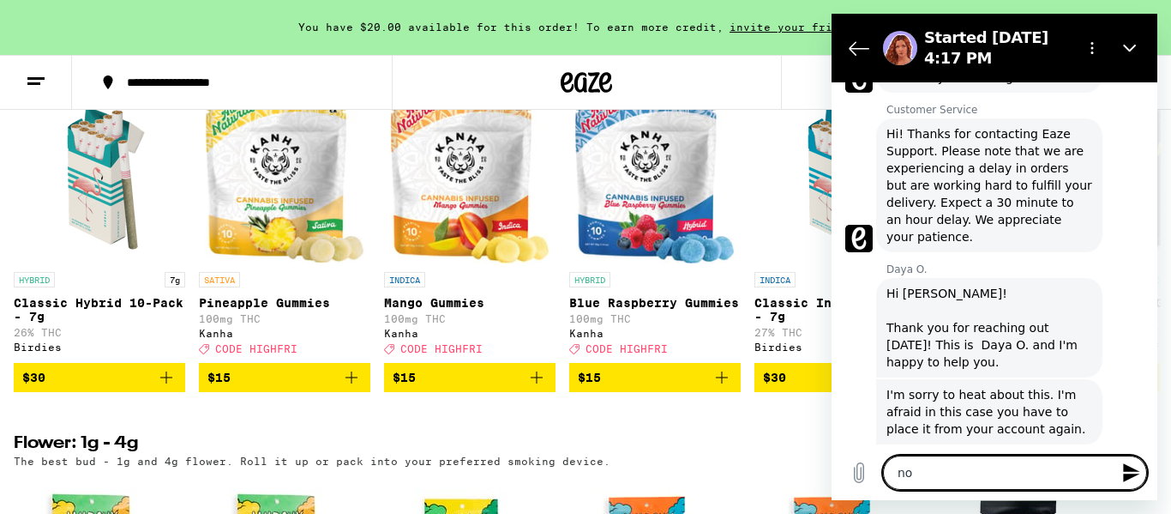
type textarea "x"
type textarea "no p"
type textarea "x"
type textarea "no pr"
type textarea "x"
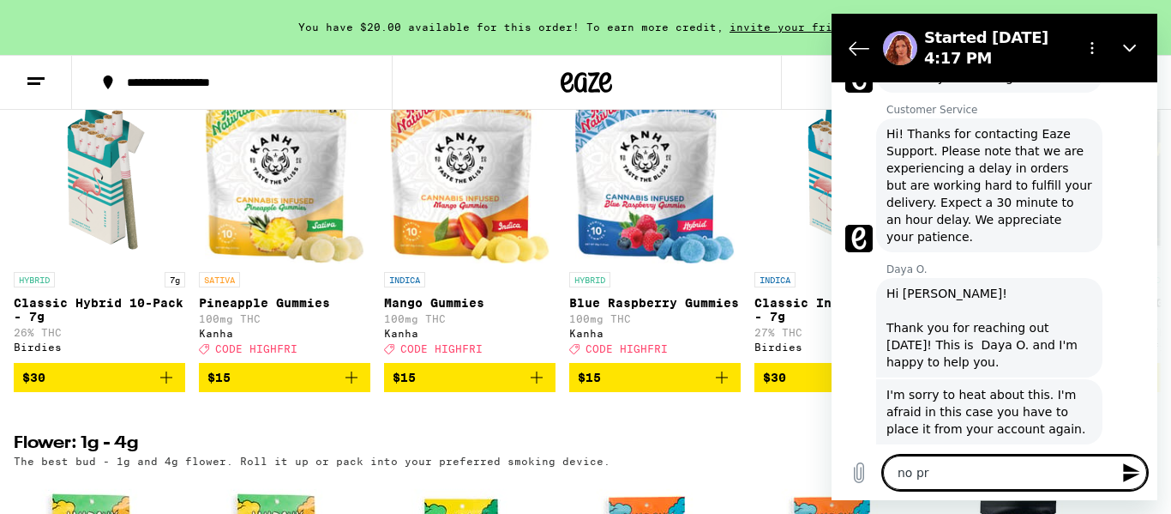
type textarea "no pro"
type textarea "x"
type textarea "no prob"
type textarea "x"
type textarea "no probl"
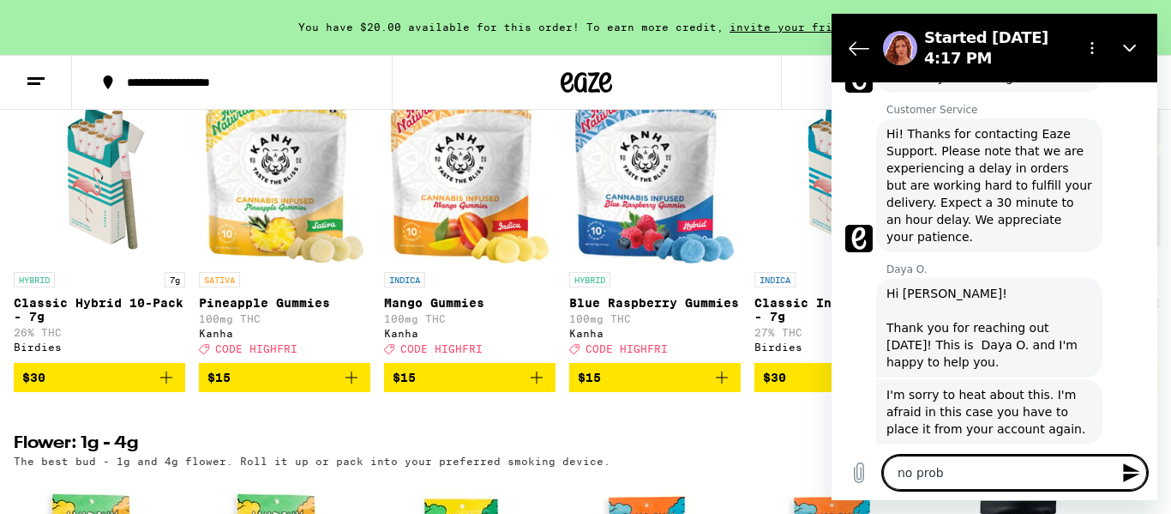
type textarea "x"
type textarea "no proble"
type textarea "x"
type textarea "no problem"
type textarea "x"
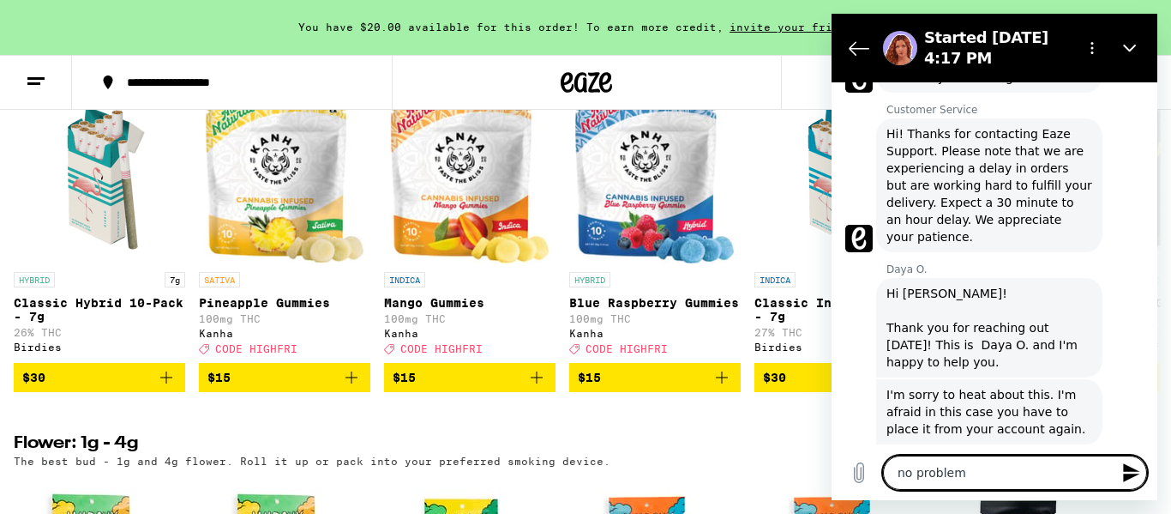
type textarea "no problem"
click at [1121, 476] on icon "Send message" at bounding box center [1131, 472] width 21 height 21
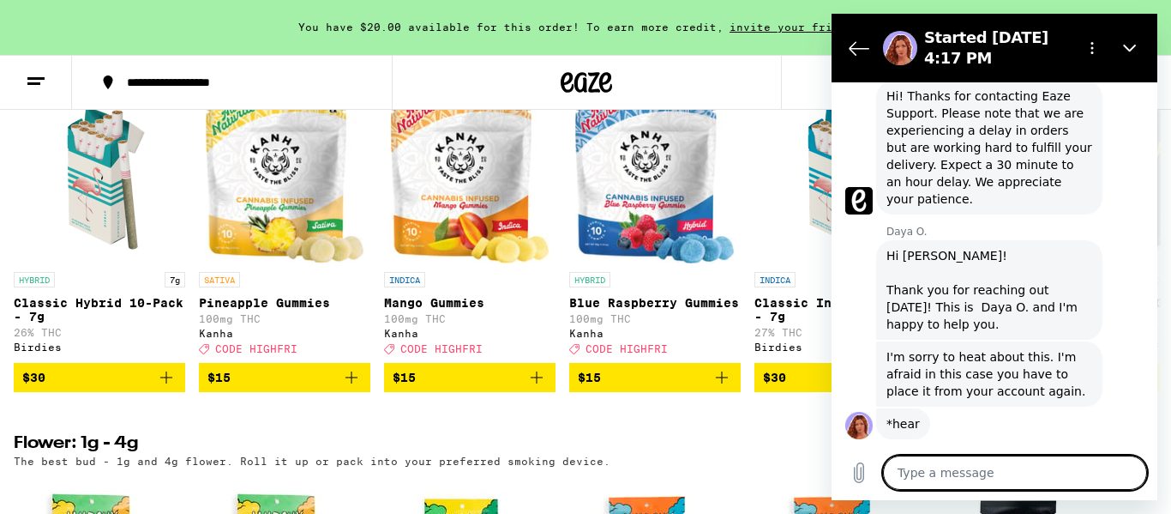
scroll to position [643, 0]
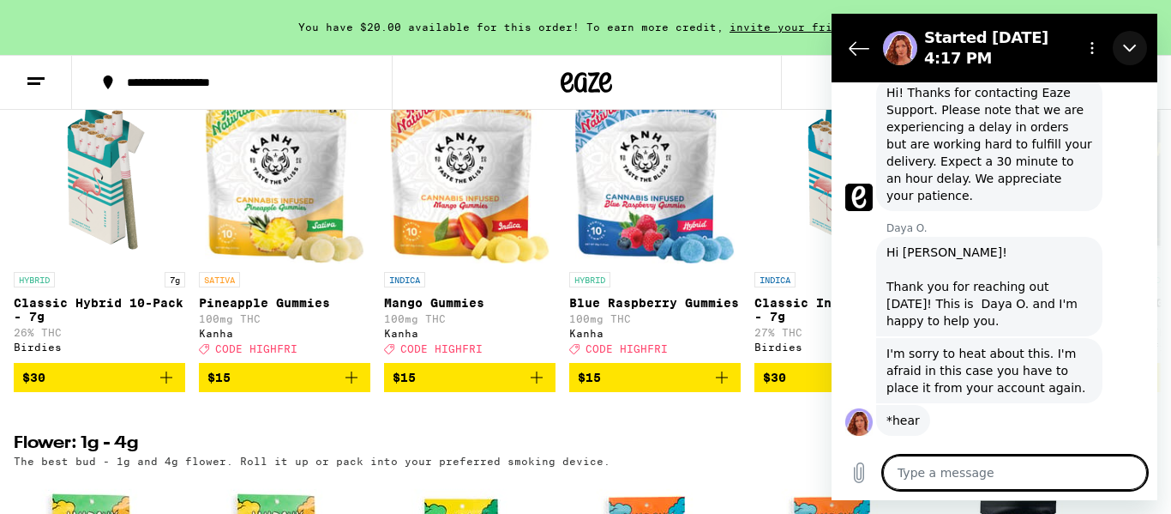
click at [1130, 48] on icon "Close" at bounding box center [1130, 48] width 14 height 14
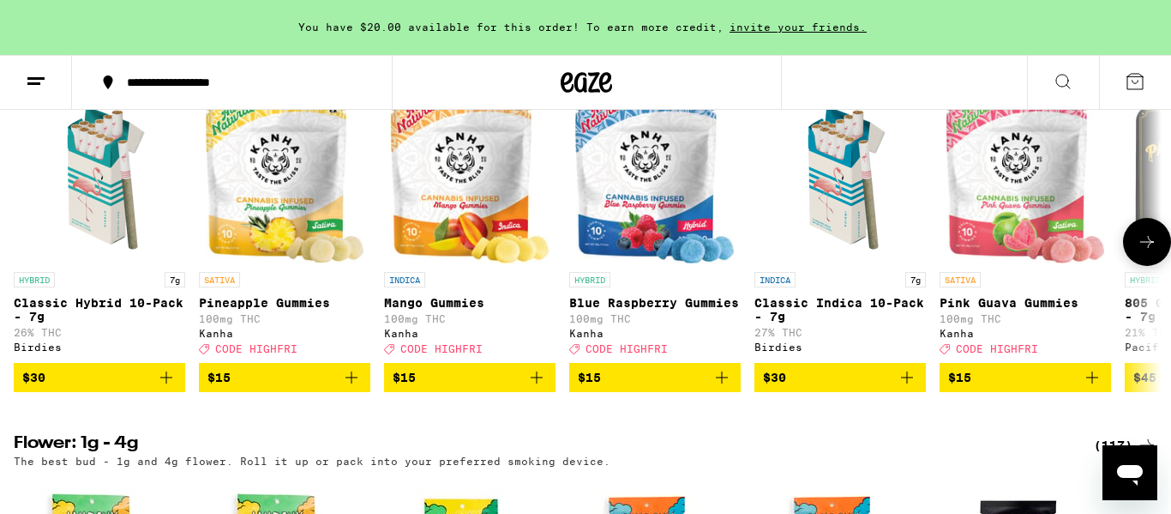
click at [156, 388] on icon "Add to bag" at bounding box center [166, 377] width 21 height 21
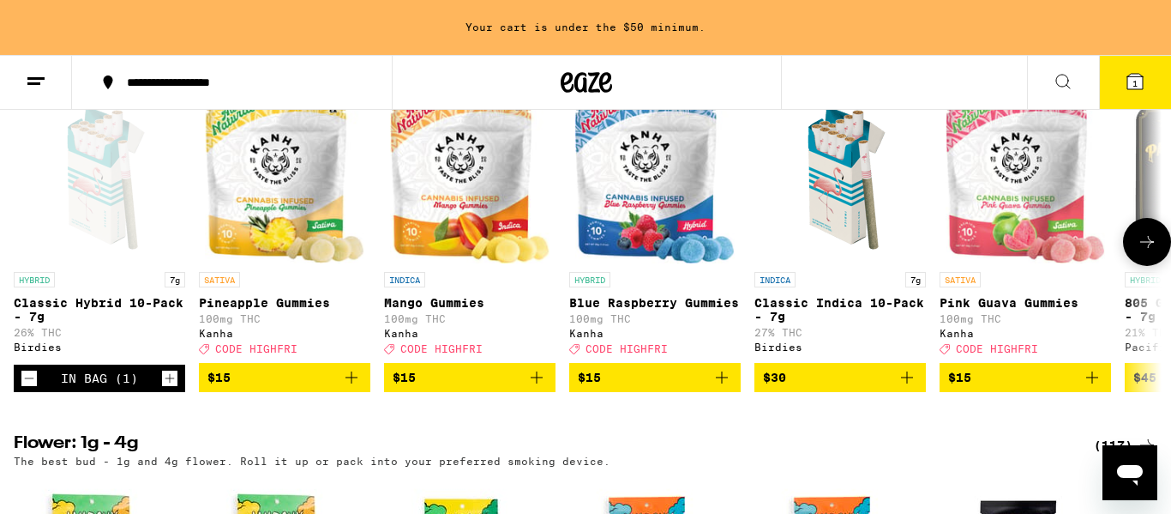
click at [354, 388] on icon "Add to bag" at bounding box center [351, 377] width 21 height 21
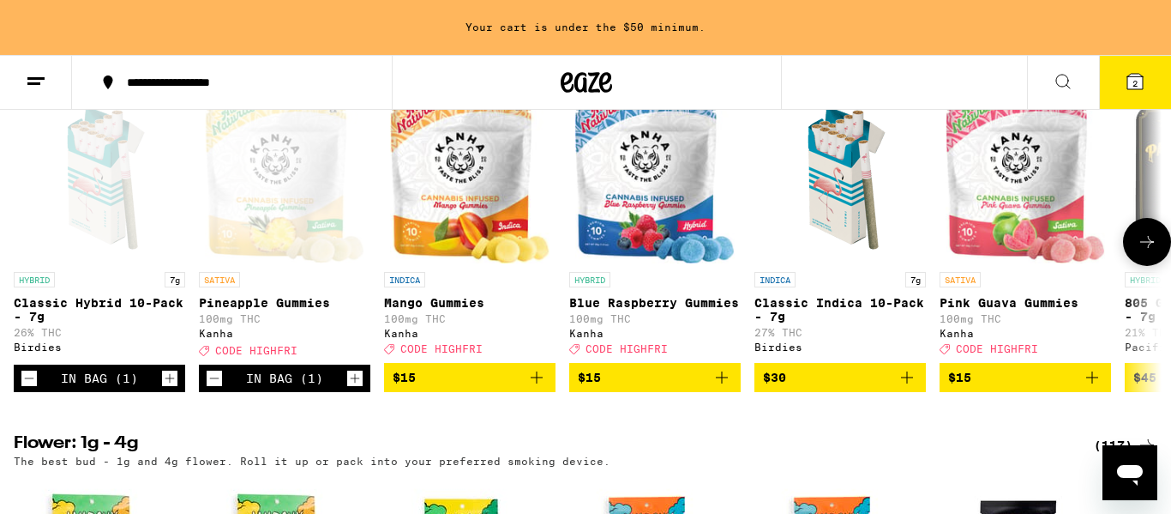
click at [354, 388] on icon "Increment" at bounding box center [354, 378] width 15 height 21
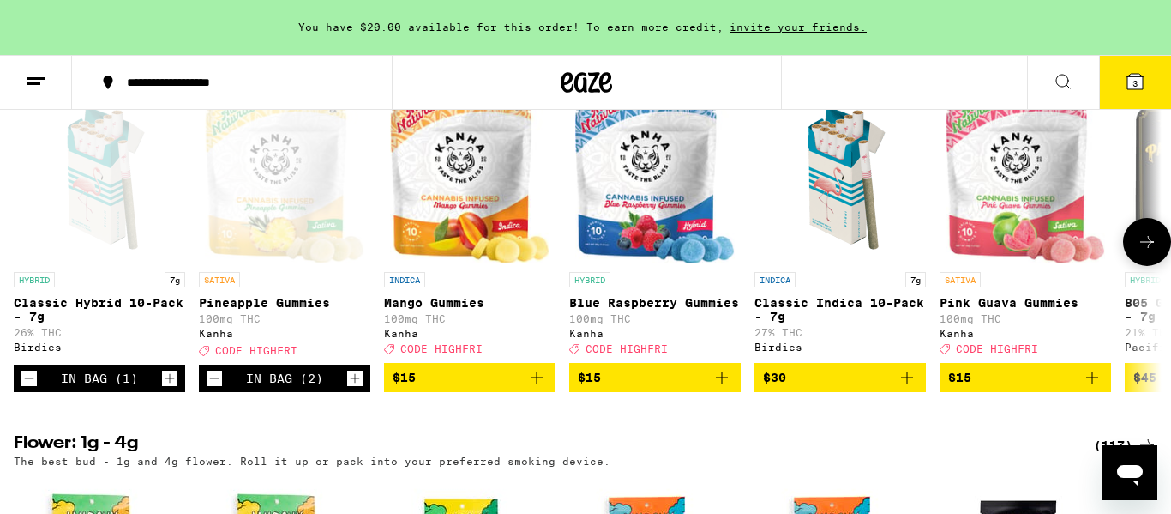
click at [545, 388] on icon "Add to bag" at bounding box center [536, 377] width 21 height 21
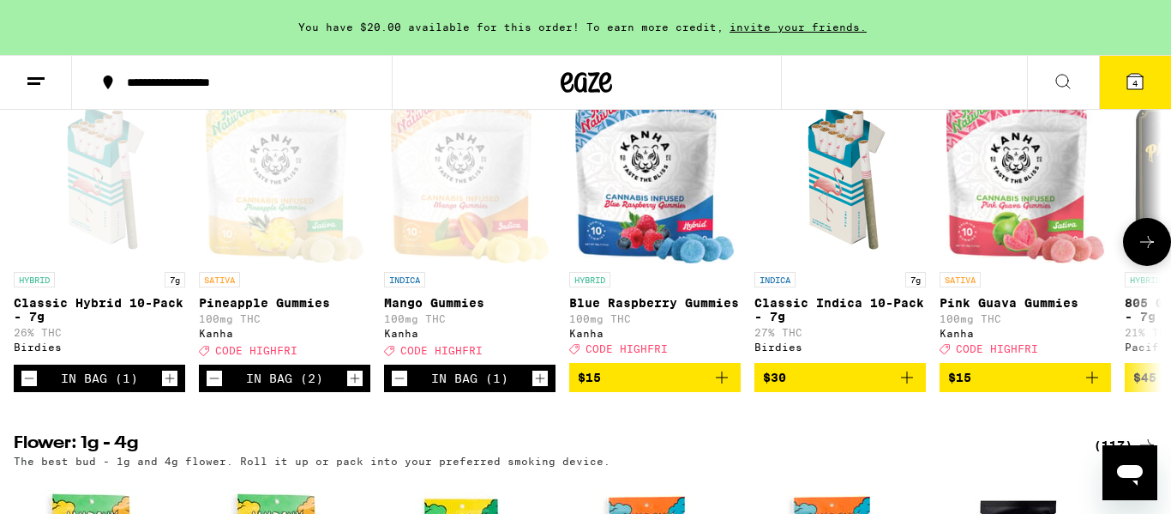
click at [545, 388] on icon "Increment" at bounding box center [539, 378] width 15 height 21
type textarea "x"
click at [720, 388] on icon "Add to bag" at bounding box center [722, 377] width 21 height 21
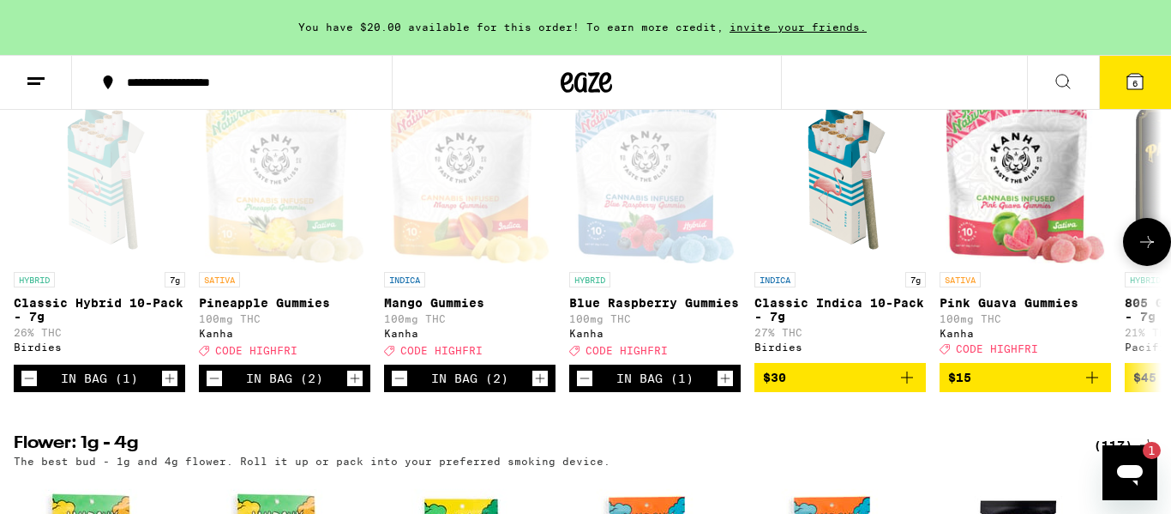
click at [720, 388] on icon "Increment" at bounding box center [725, 378] width 15 height 21
click at [1139, 79] on icon at bounding box center [1134, 81] width 15 height 15
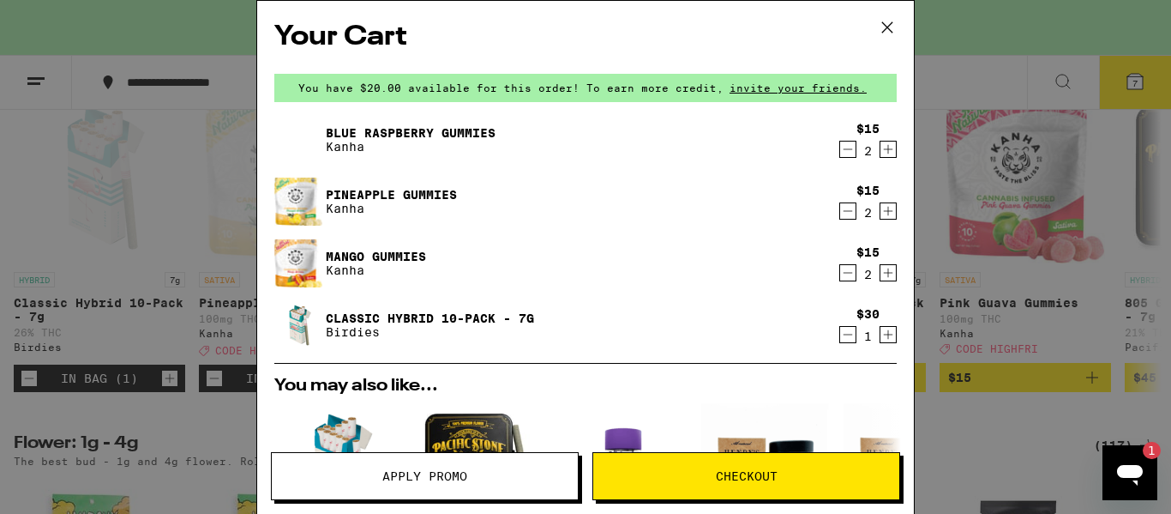
click at [445, 476] on span "Apply Promo" at bounding box center [424, 476] width 85 height 12
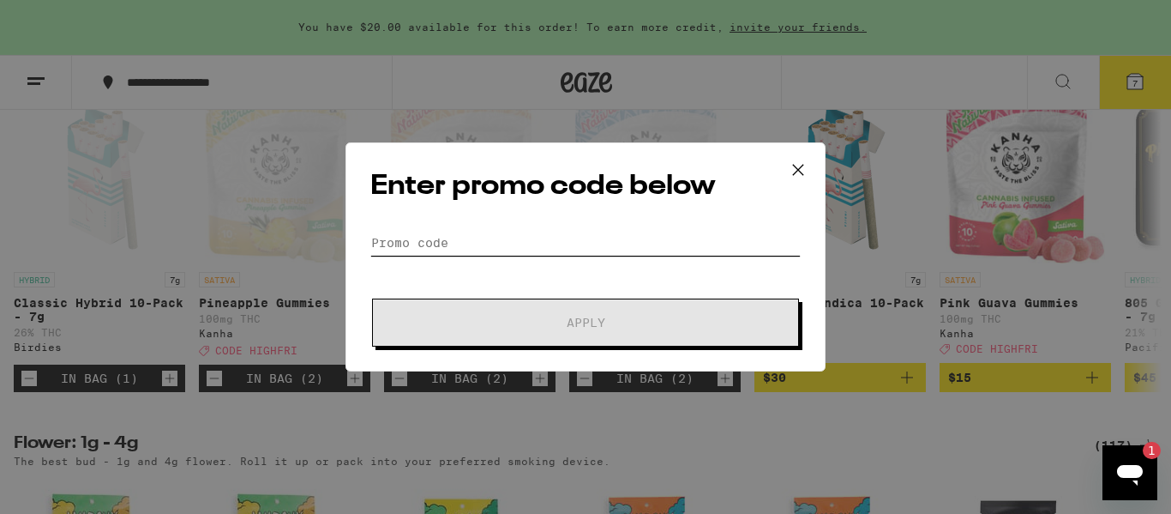
click at [405, 242] on input "Promo Code" at bounding box center [585, 243] width 430 height 26
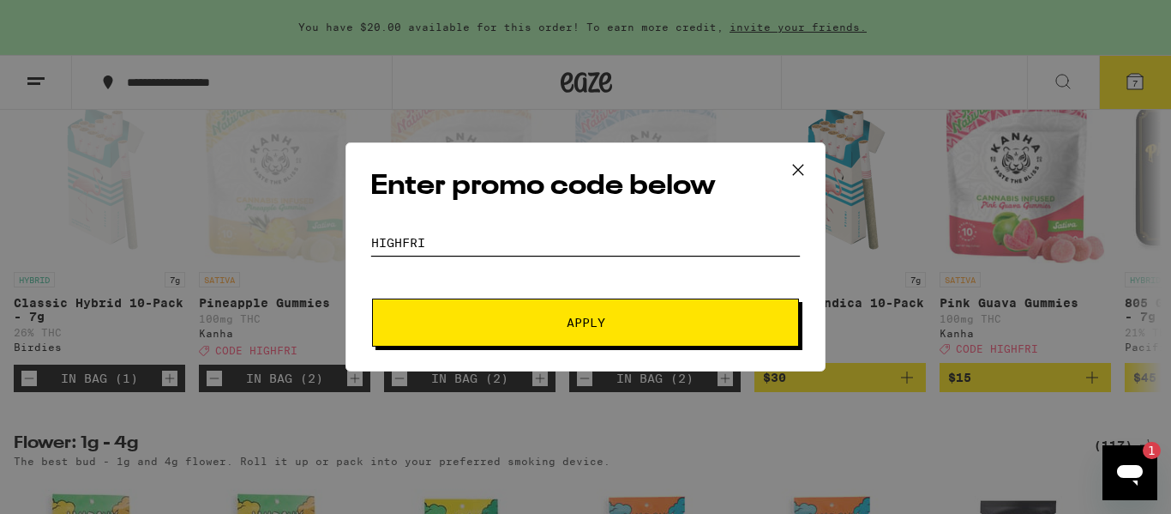
type input "HIGHFRI"
click at [544, 324] on span "Apply" at bounding box center [585, 322] width 309 height 12
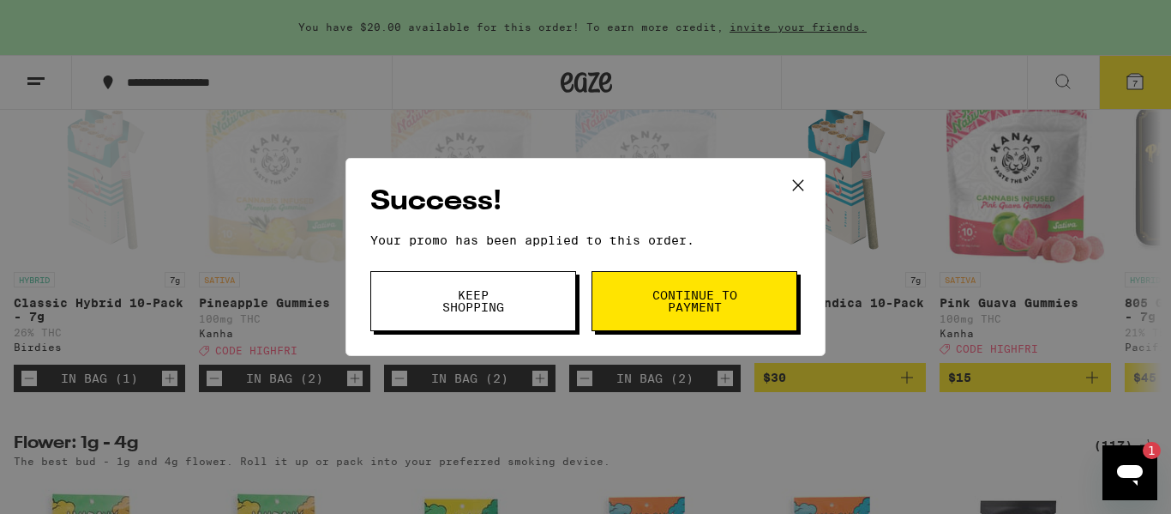
click at [681, 301] on span "Continue to payment" at bounding box center [694, 301] width 87 height 24
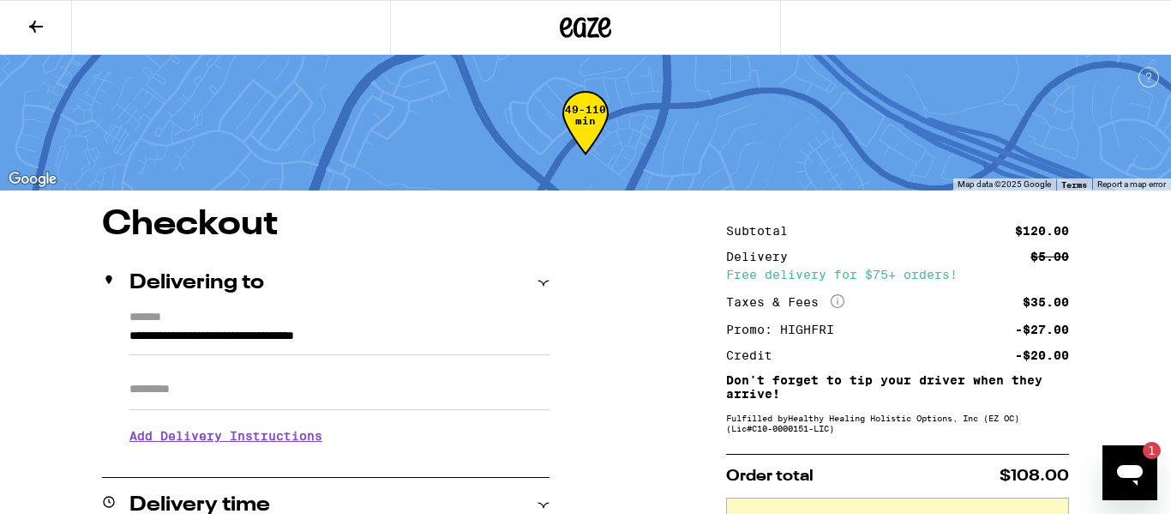
click at [1139, 460] on icon "Open messaging window, 1 unread message" at bounding box center [1130, 472] width 31 height 31
type textarea "x"
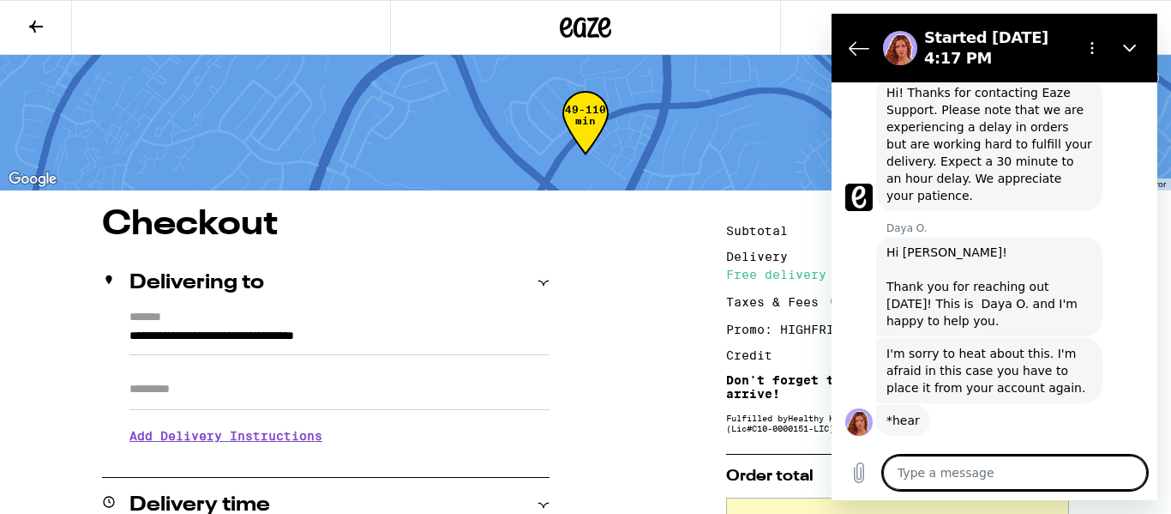
click at [1121, 249] on div "Daya O. says: Hi [PERSON_NAME]! Thank you for reaching out [DATE]! This is Daya…" at bounding box center [1001, 285] width 312 height 101
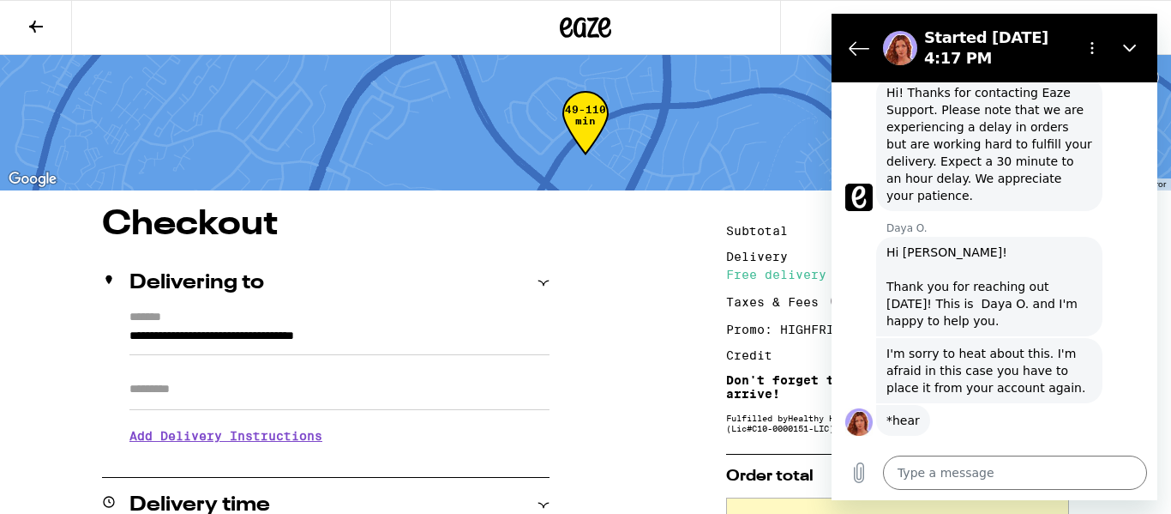
click at [1121, 249] on div "Daya O. says: Hi [PERSON_NAME]! Thank you for reaching out [DATE]! This is Daya…" at bounding box center [1001, 285] width 312 height 101
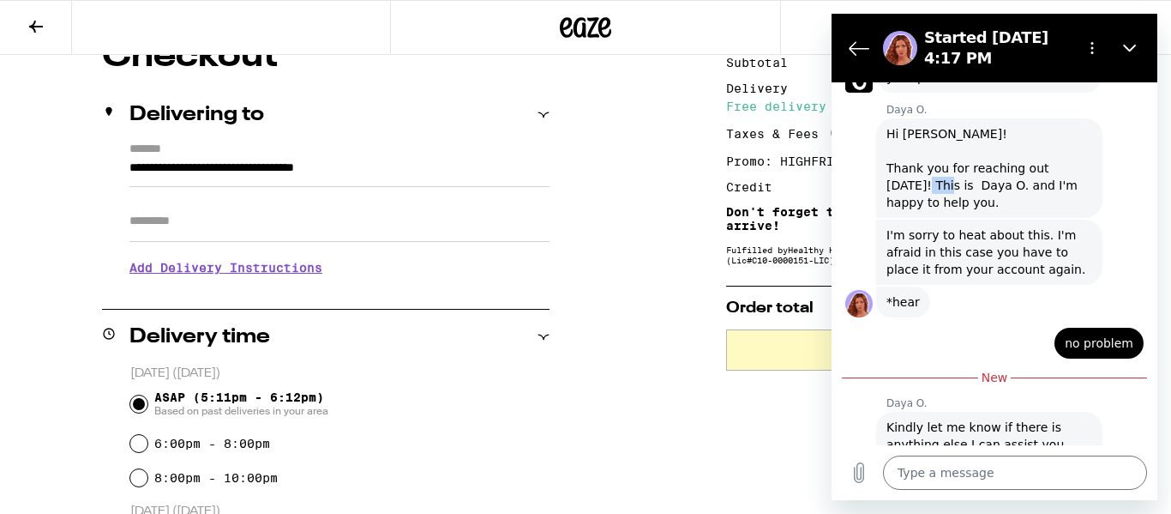
scroll to position [171, 0]
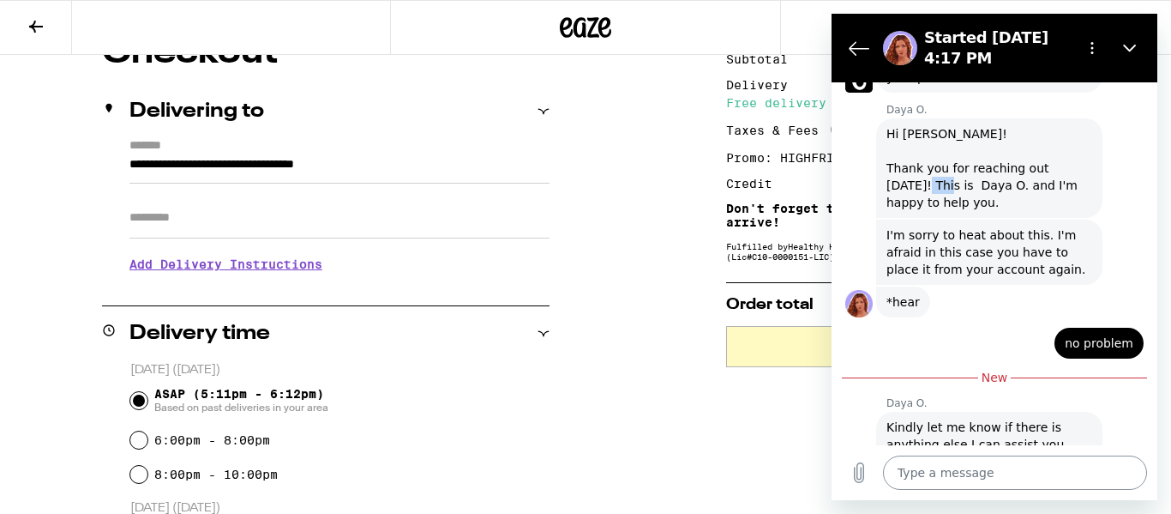
click at [933, 460] on textarea at bounding box center [1015, 472] width 264 height 34
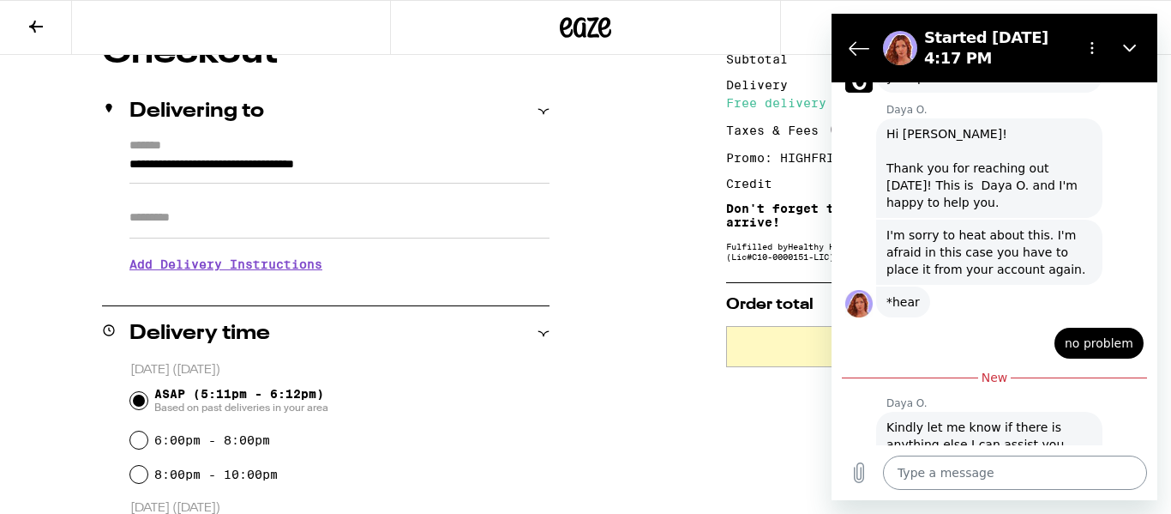
click at [995, 465] on textarea at bounding box center [1015, 472] width 264 height 34
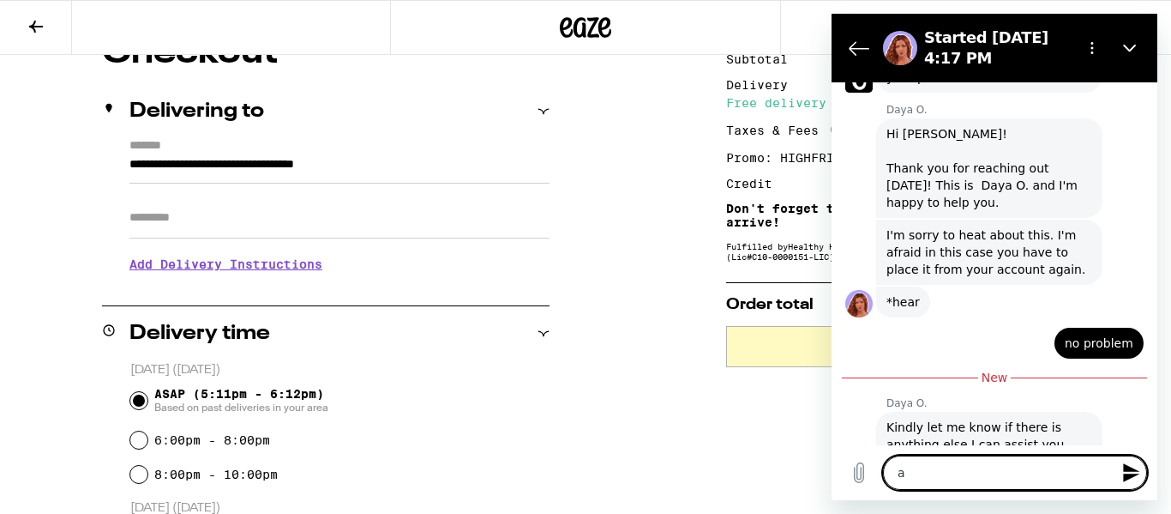
type textarea "al"
type textarea "x"
type textarea "all"
type textarea "x"
type textarea "all"
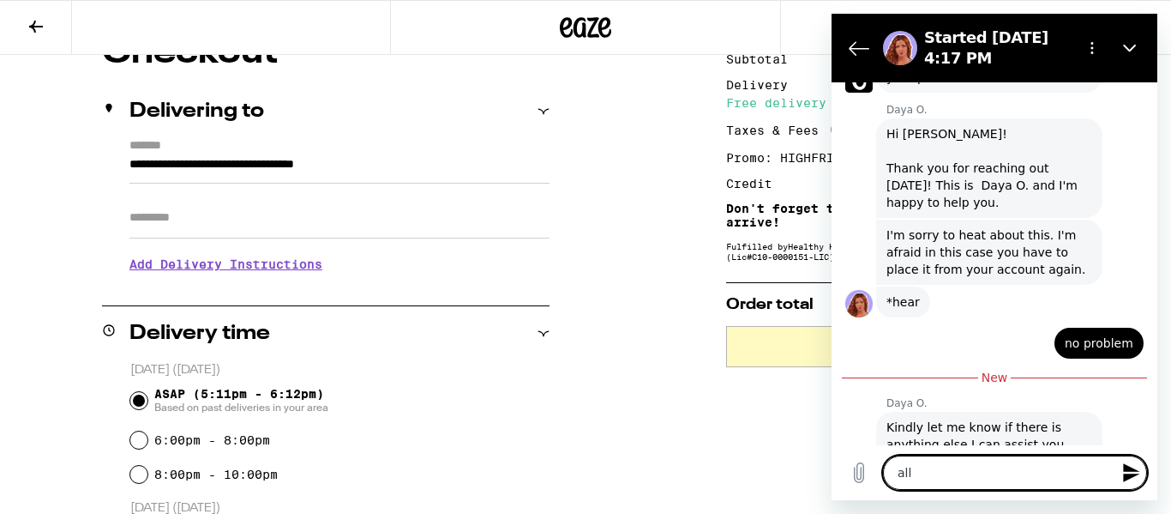
type textarea "x"
type textarea "all g"
type textarea "x"
type textarea "all go"
type textarea "x"
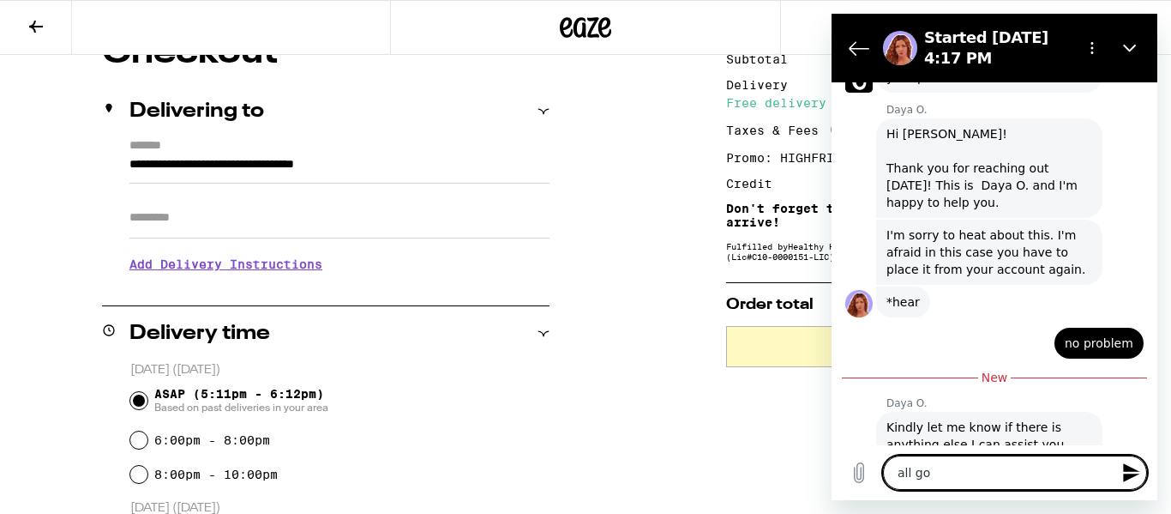
type textarea "all goo"
type textarea "x"
type textarea "all good"
type textarea "x"
type textarea "all good"
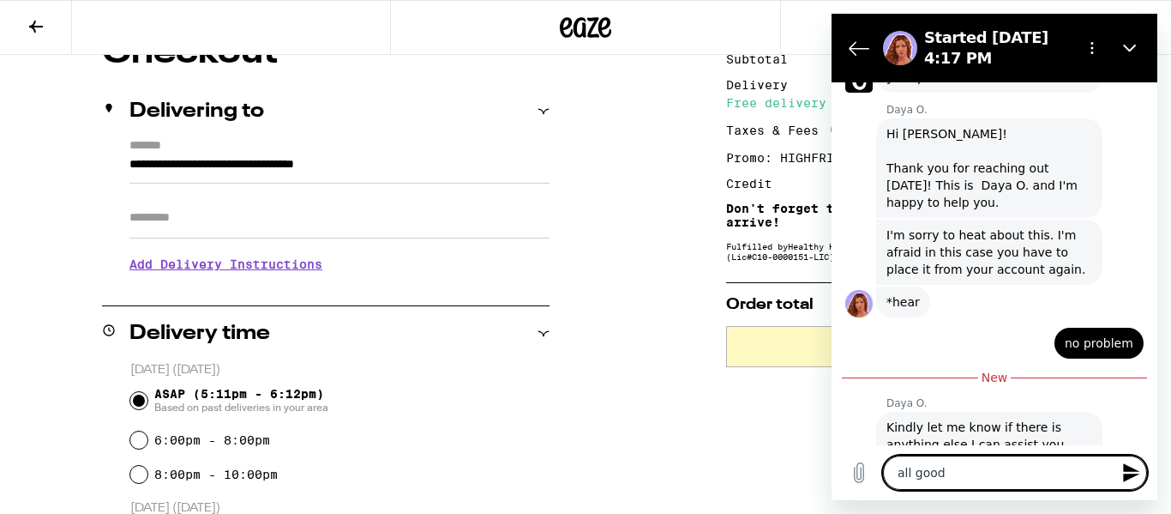
type textarea "x"
type textarea "all good t"
type textarea "x"
click at [1133, 471] on icon "Send message" at bounding box center [1131, 472] width 16 height 19
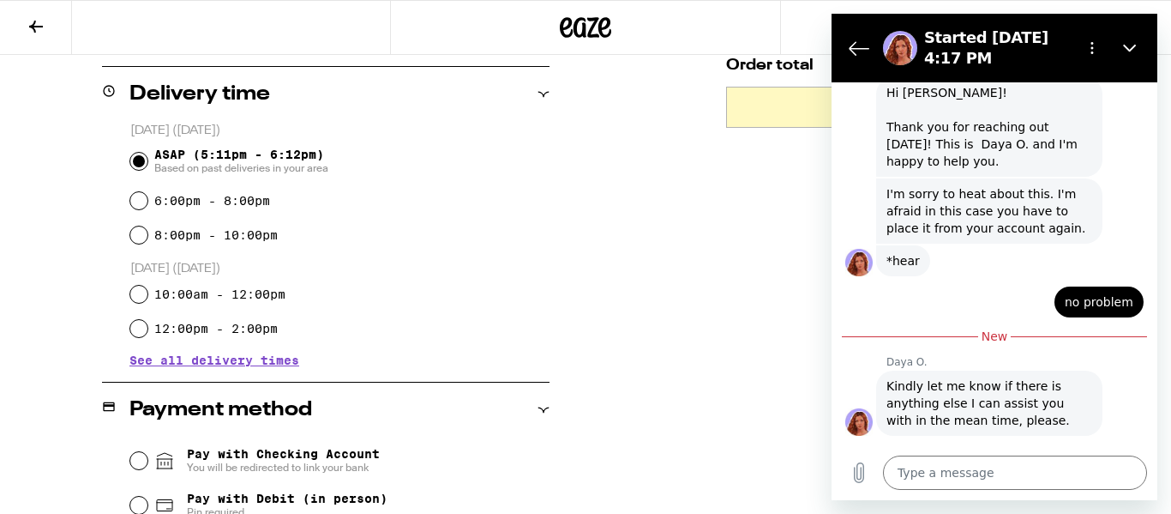
scroll to position [446, 0]
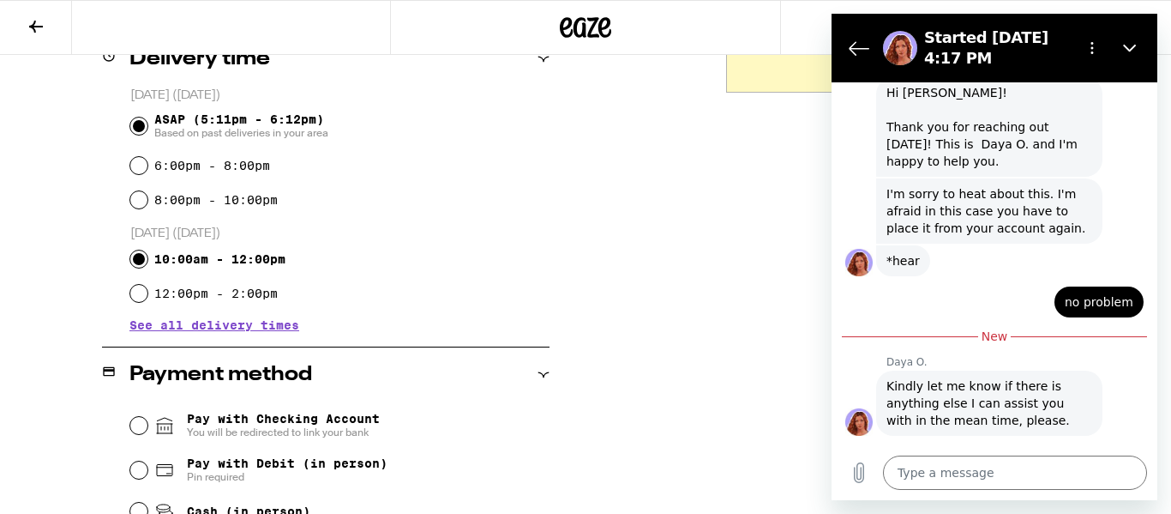
click at [135, 258] on input "10:00am - 12:00pm" at bounding box center [138, 258] width 17 height 17
click at [130, 285] on input "12:00pm - 2:00pm" at bounding box center [138, 293] width 17 height 17
click at [130, 117] on input "ASAP (5:11pm - 6:12pm) Based on past deliveries in your area" at bounding box center [138, 125] width 17 height 17
click at [135, 257] on input "10:00am - 12:00pm" at bounding box center [138, 258] width 17 height 17
click at [1131, 51] on icon "Close" at bounding box center [1130, 48] width 14 height 14
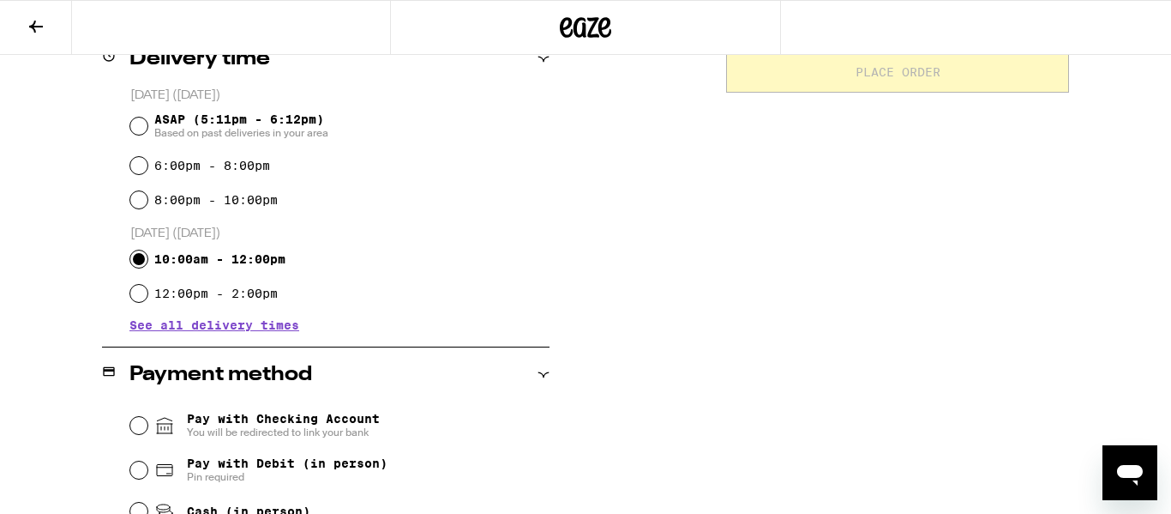
scroll to position [803, 0]
click at [138, 470] on input "Pay with Debit (in person) Pin required" at bounding box center [138, 469] width 17 height 17
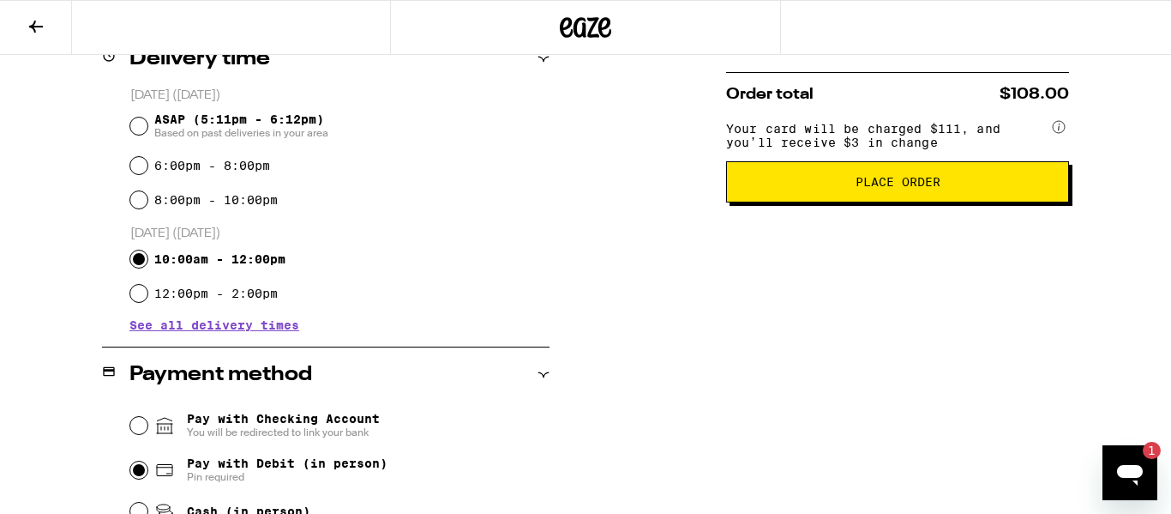
scroll to position [0, 0]
click at [1133, 460] on icon "Open messaging window, 1 unread message" at bounding box center [1130, 472] width 31 height 31
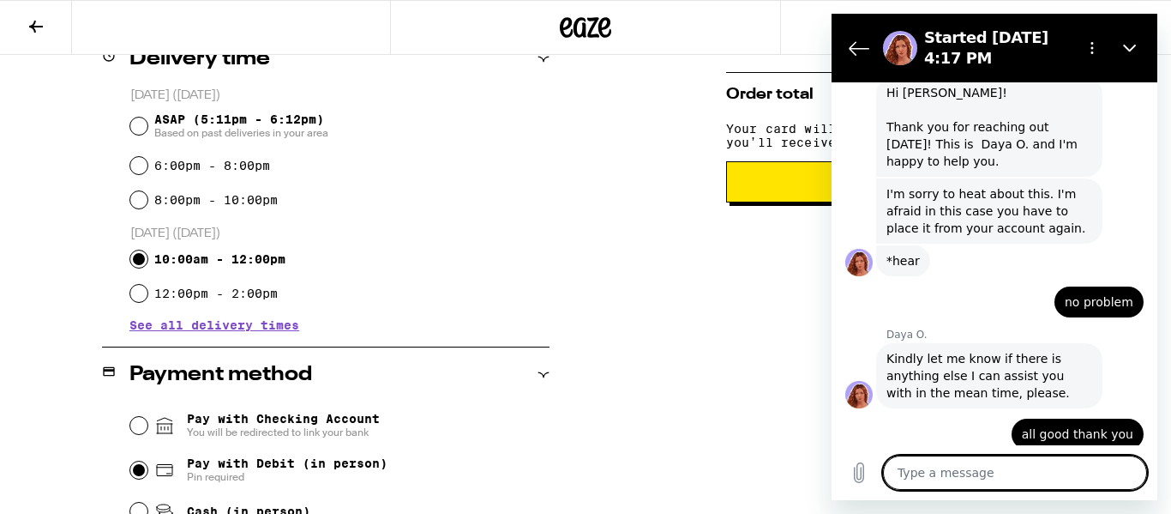
click at [932, 408] on div "says: all good thank you" at bounding box center [988, 428] width 312 height 41
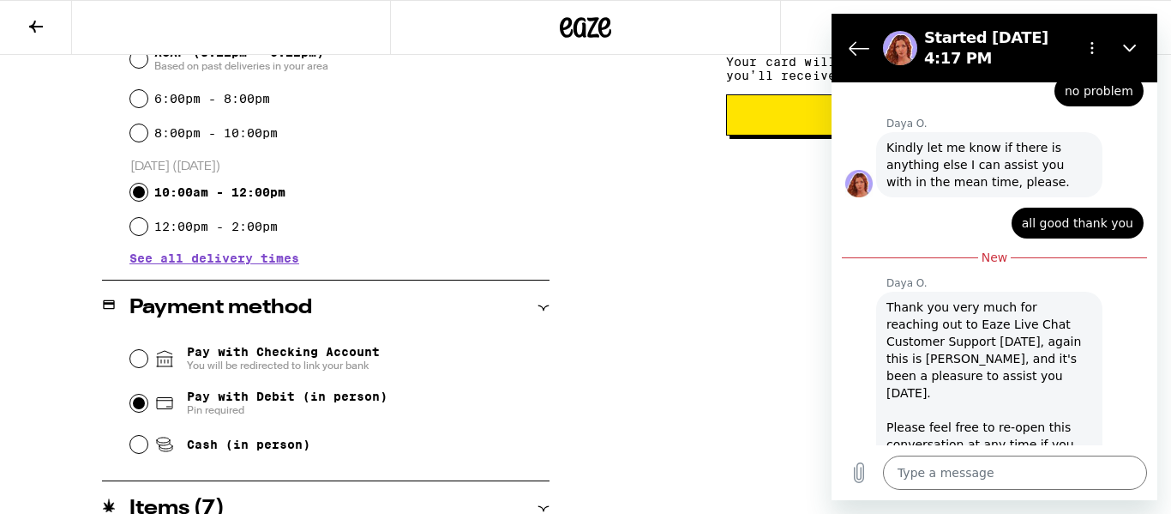
scroll to position [514, 0]
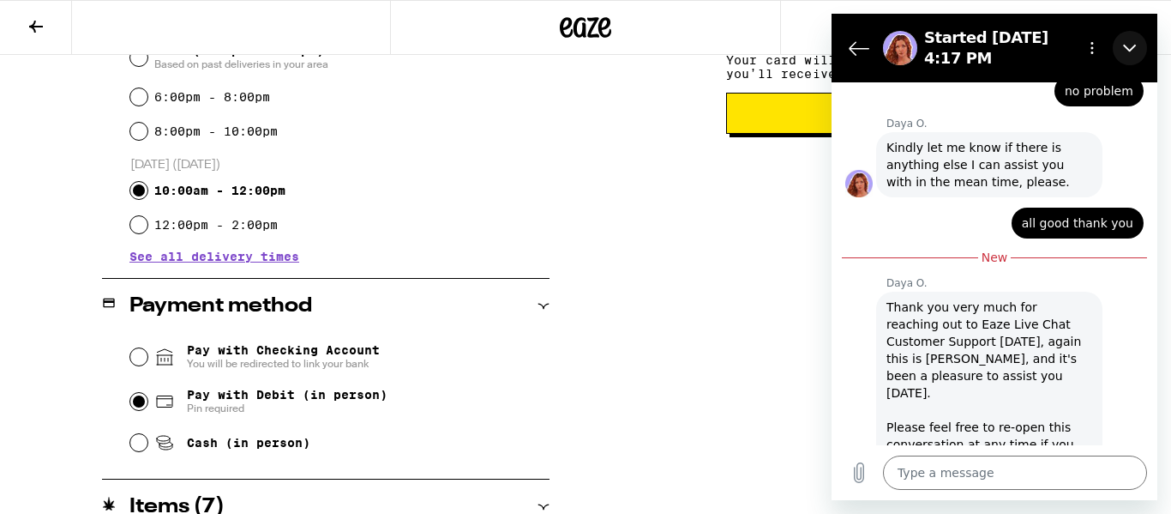
click at [1129, 59] on button "Close" at bounding box center [1130, 48] width 34 height 34
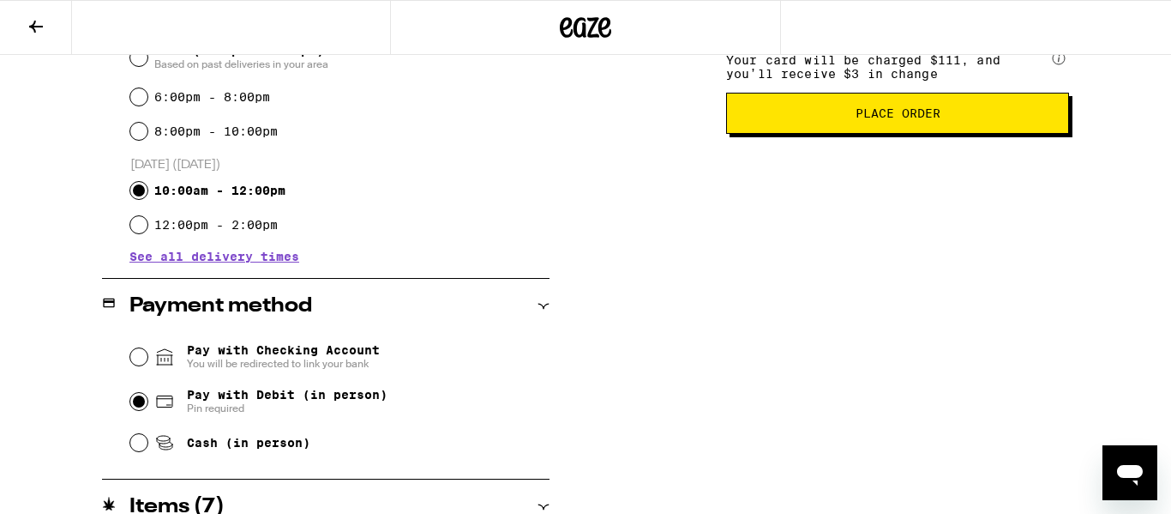
scroll to position [1013, 0]
click at [867, 119] on span "Place Order" at bounding box center [898, 113] width 85 height 12
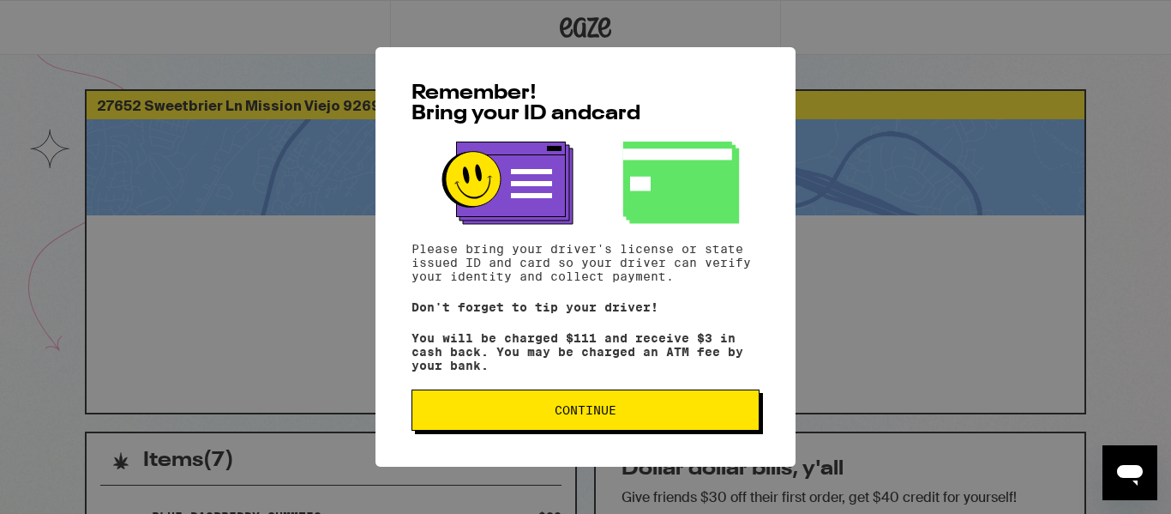
click at [589, 409] on span "Continue" at bounding box center [586, 410] width 62 height 12
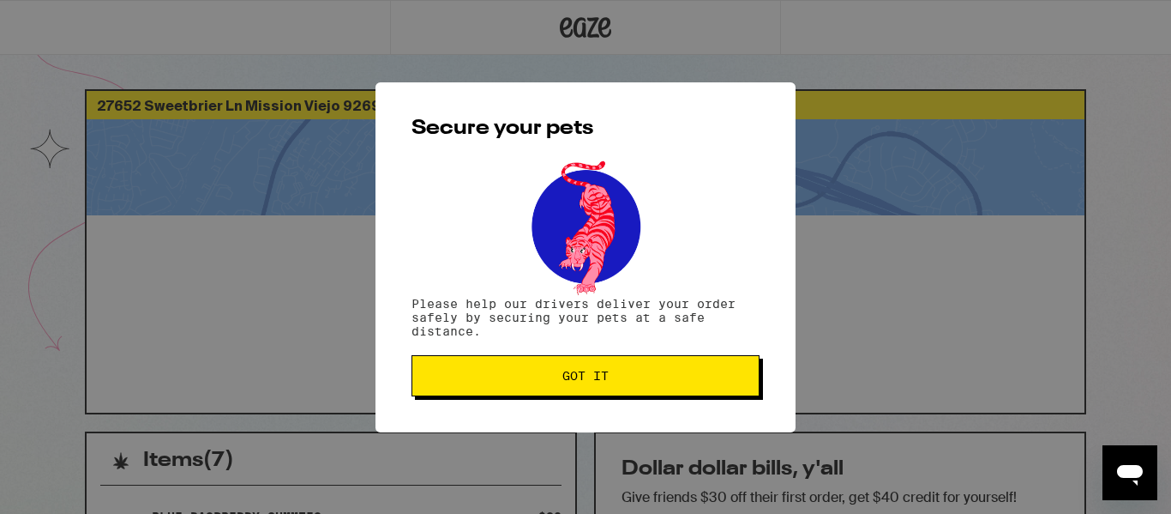
click at [592, 378] on span "Got it" at bounding box center [585, 376] width 46 height 12
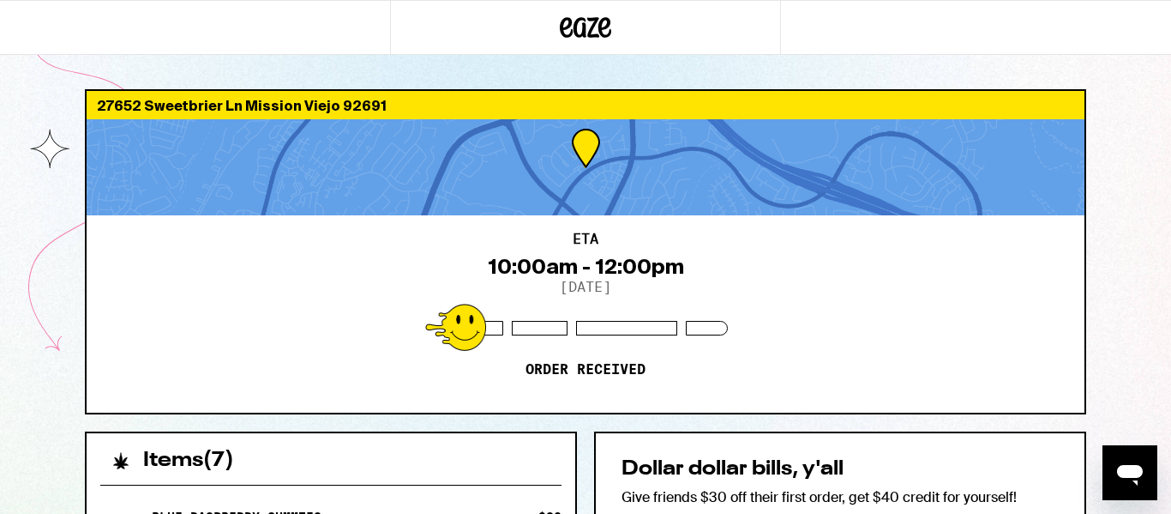
click at [592, 378] on p "Order received" at bounding box center [586, 369] width 120 height 17
